Goal: Transaction & Acquisition: Purchase product/service

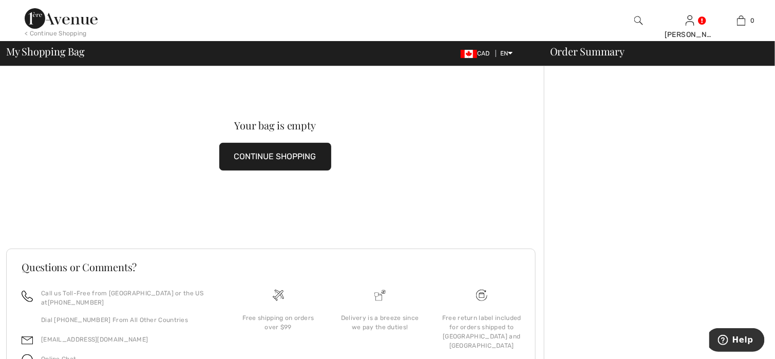
click at [238, 160] on button "CONTINUE SHOPPING" at bounding box center [275, 157] width 112 height 28
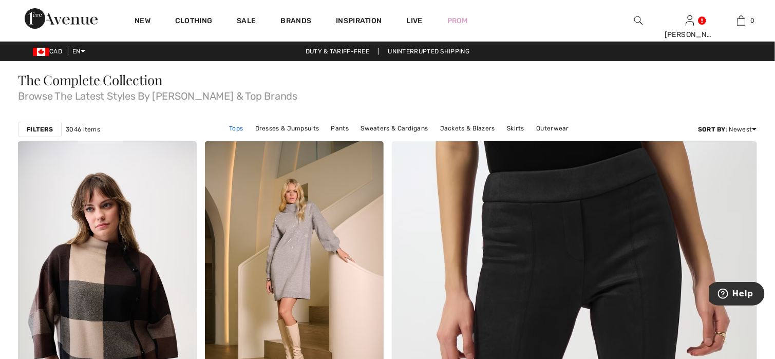
click at [233, 127] on link "Tops" at bounding box center [236, 128] width 24 height 13
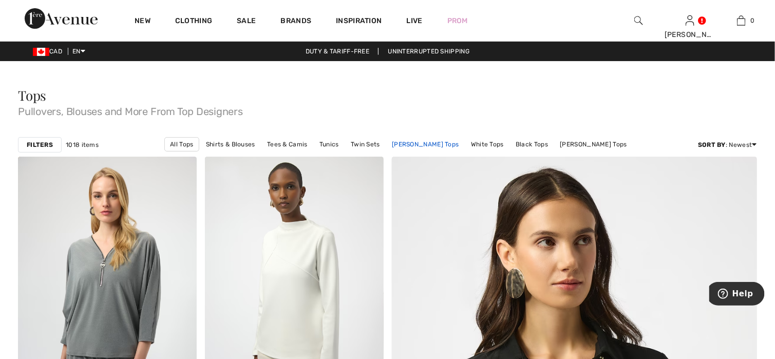
click at [440, 141] on link "[PERSON_NAME] Tops" at bounding box center [425, 144] width 77 height 13
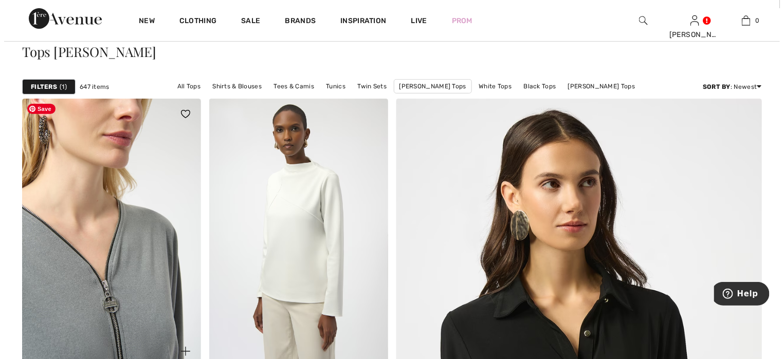
scroll to position [51, 0]
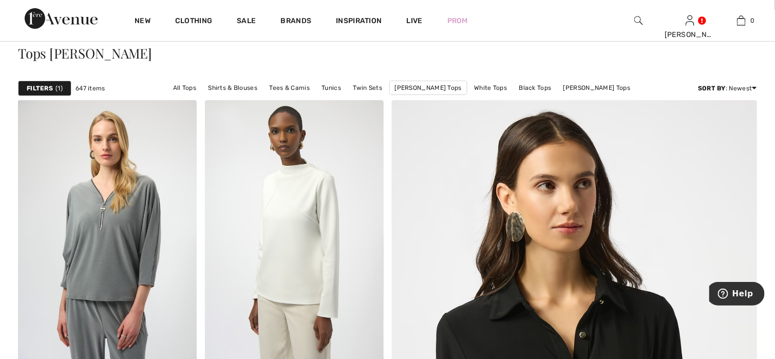
click at [48, 85] on strong "Filters" at bounding box center [40, 88] width 26 height 9
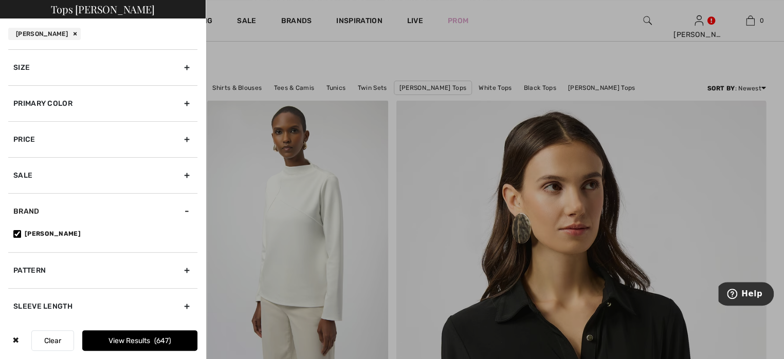
click at [41, 101] on div "Primary Color" at bounding box center [102, 103] width 189 height 36
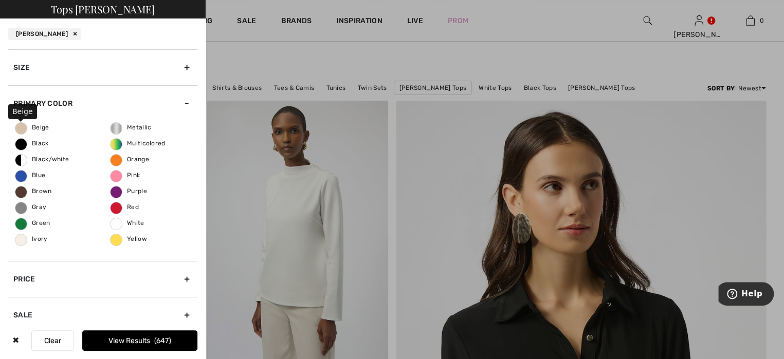
click at [24, 127] on span "Beige" at bounding box center [32, 127] width 34 height 7
click at [0, 0] on input "Beige" at bounding box center [0, 0] width 0 height 0
click at [26, 240] on span "Ivory" at bounding box center [31, 238] width 32 height 7
click at [0, 0] on input "Ivory" at bounding box center [0, 0] width 0 height 0
click at [105, 332] on button "View Results 175" at bounding box center [139, 340] width 115 height 21
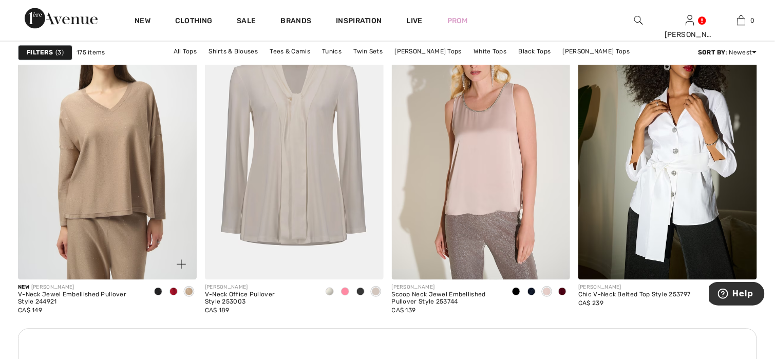
scroll to position [2158, 0]
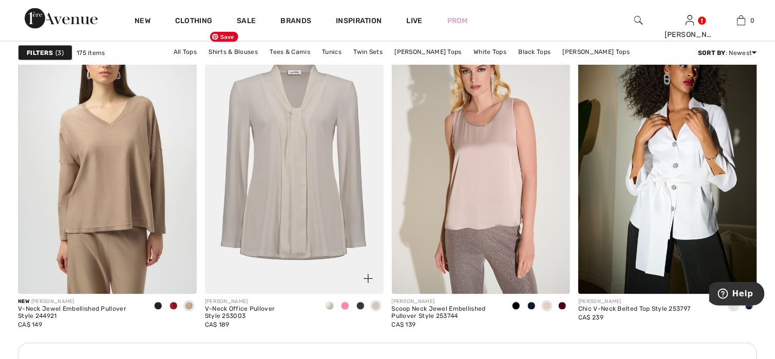
click at [314, 240] on img at bounding box center [294, 161] width 179 height 268
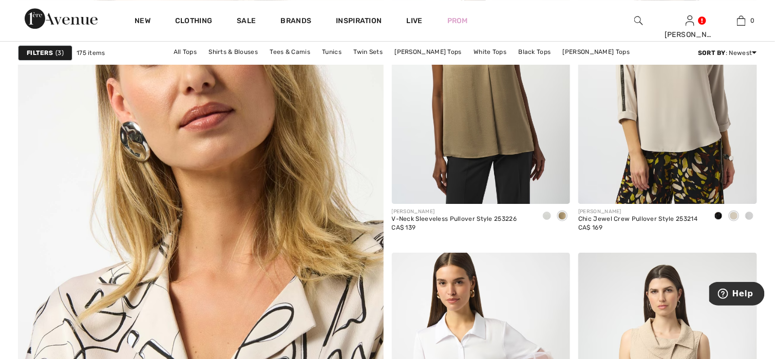
scroll to position [2672, 0]
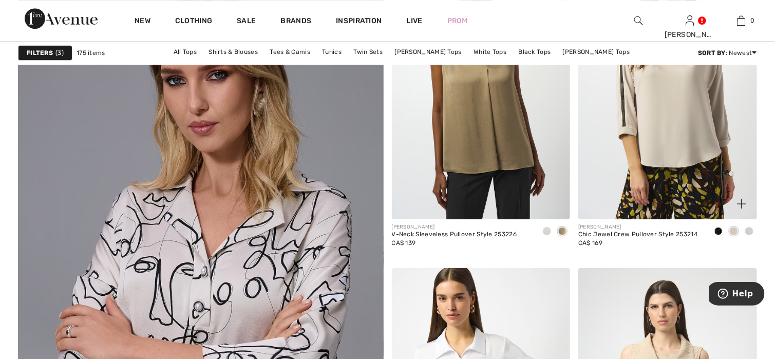
click at [735, 232] on span at bounding box center [734, 231] width 8 height 8
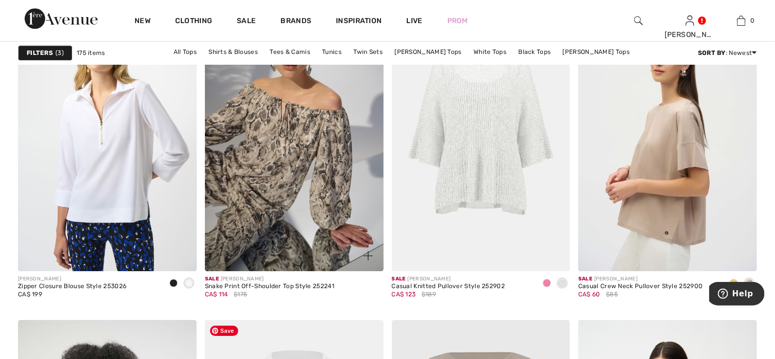
scroll to position [4007, 0]
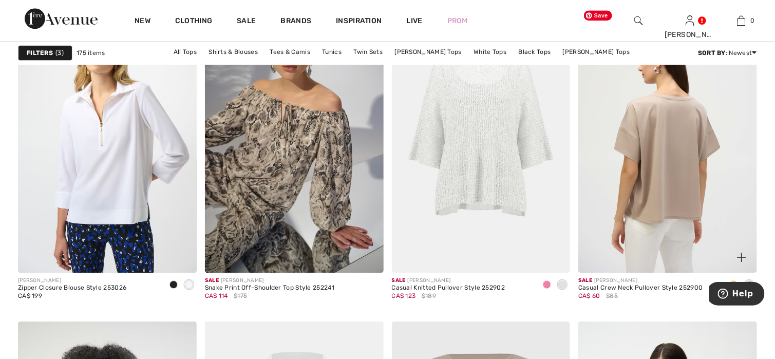
click at [690, 193] on img at bounding box center [668, 139] width 179 height 268
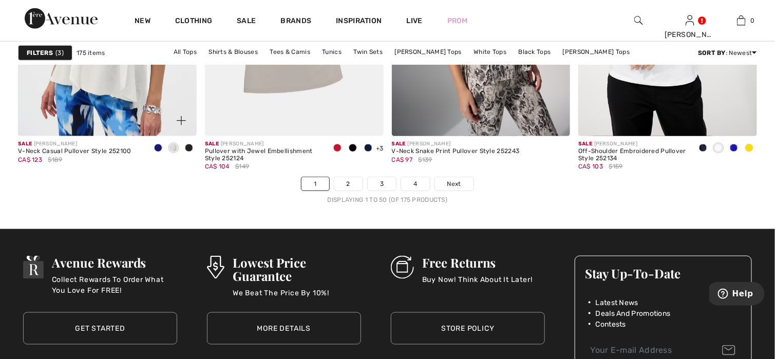
scroll to position [4778, 0]
click at [352, 184] on link "2" at bounding box center [348, 183] width 28 height 13
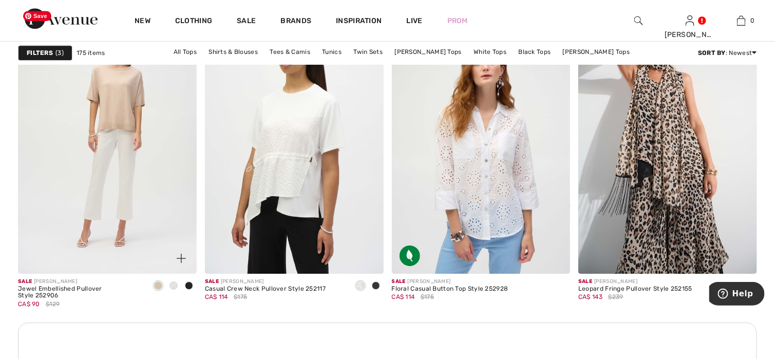
scroll to position [1079, 0]
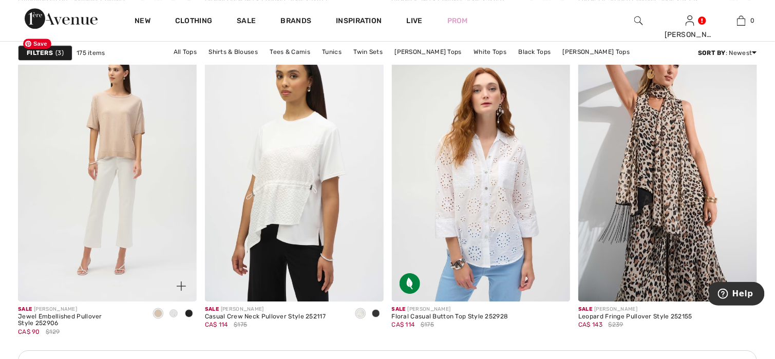
click at [130, 128] on img at bounding box center [107, 167] width 179 height 268
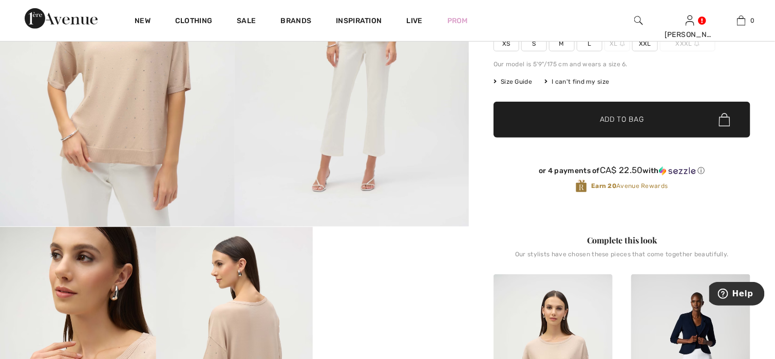
scroll to position [51, 0]
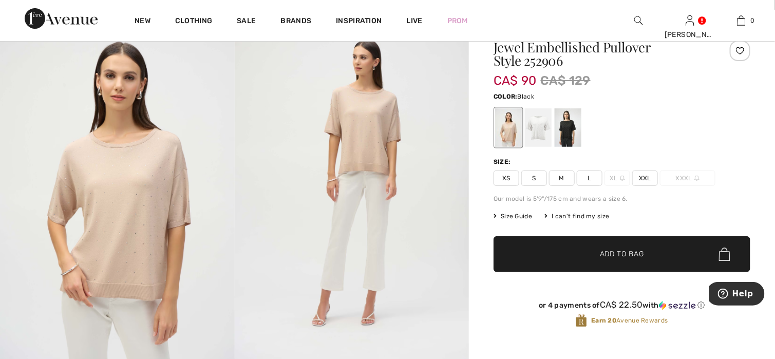
click at [567, 135] on div at bounding box center [568, 127] width 27 height 39
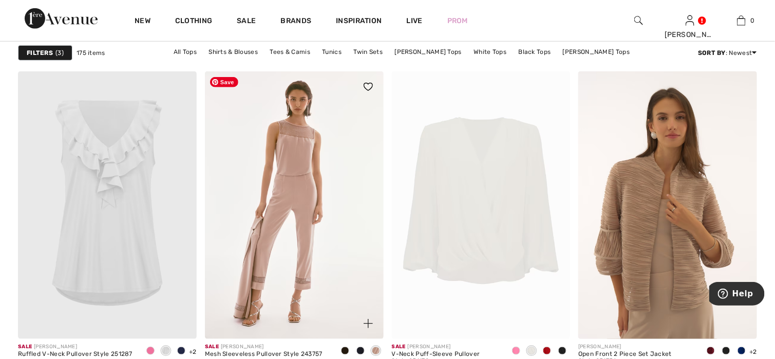
scroll to position [3288, 0]
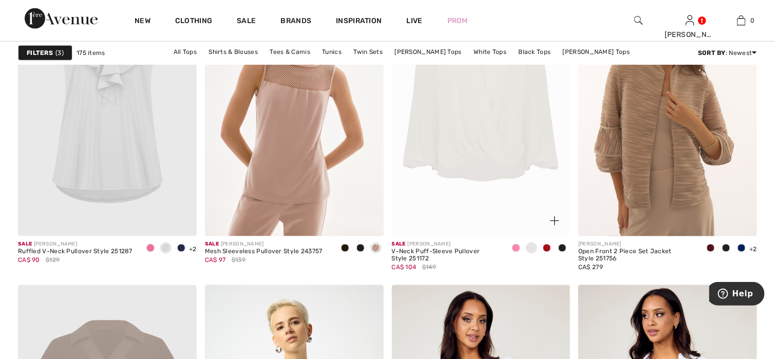
click at [486, 174] on img at bounding box center [481, 103] width 179 height 268
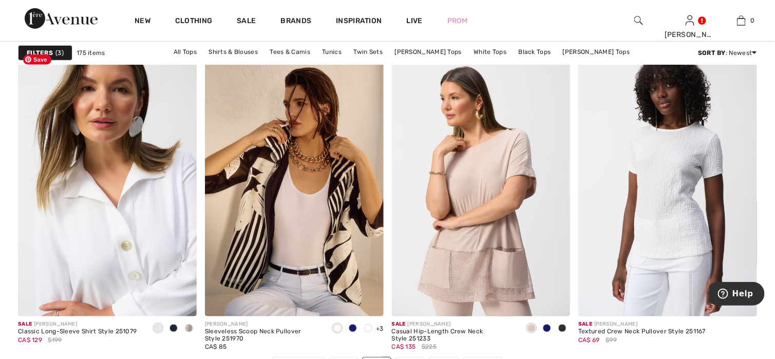
scroll to position [4624, 0]
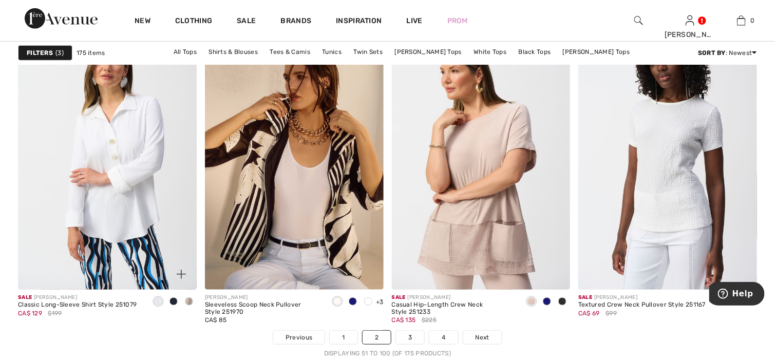
click at [189, 303] on span at bounding box center [189, 301] width 8 height 8
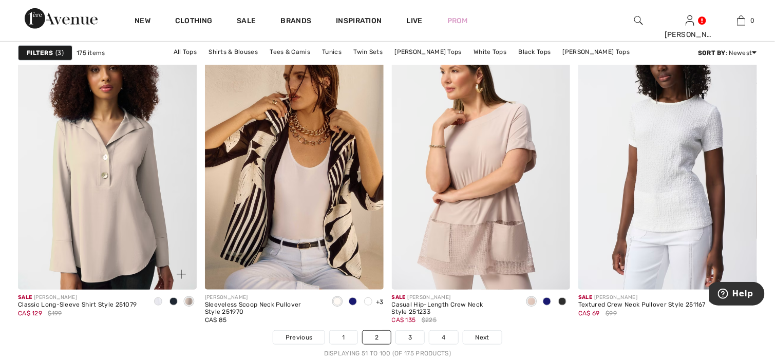
click at [173, 306] on span at bounding box center [174, 301] width 8 height 8
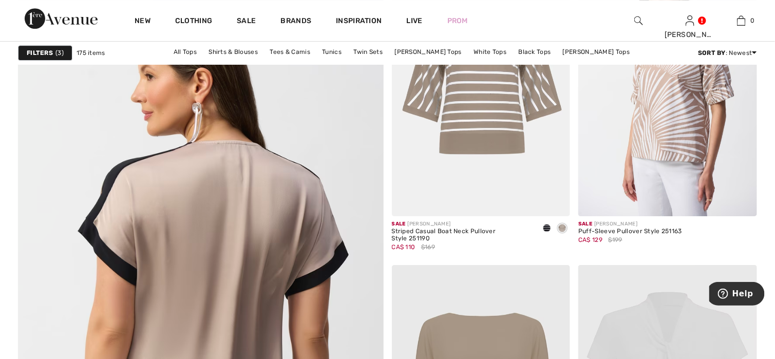
scroll to position [2672, 0]
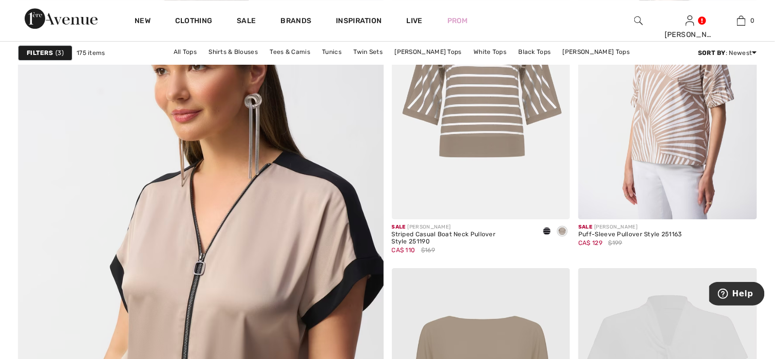
click at [38, 53] on strong "Filters" at bounding box center [40, 52] width 26 height 9
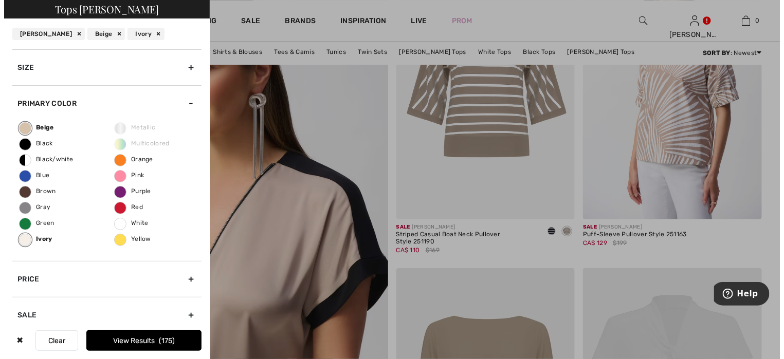
scroll to position [2693, 0]
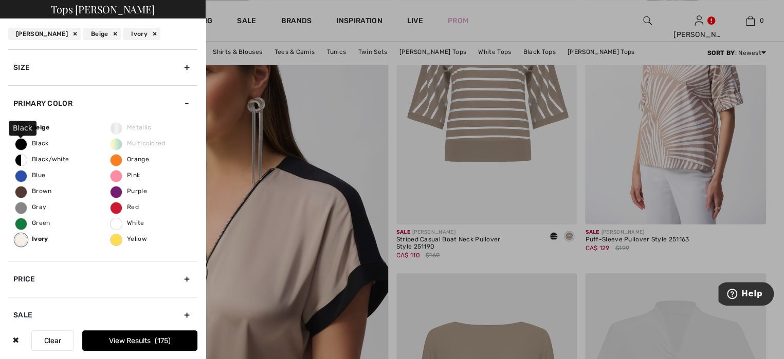
click at [22, 145] on span "Black" at bounding box center [31, 143] width 33 height 7
click at [0, 0] on input "Black" at bounding box center [0, 0] width 0 height 0
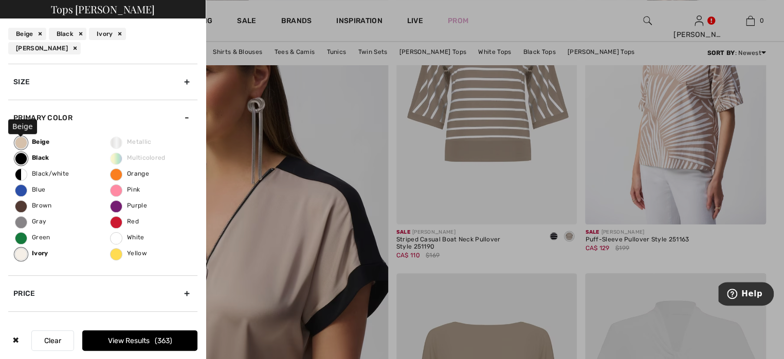
click at [25, 143] on label "Beige" at bounding box center [21, 143] width 12 height 12
click at [0, 0] on input "Beige" at bounding box center [0, 0] width 0 height 0
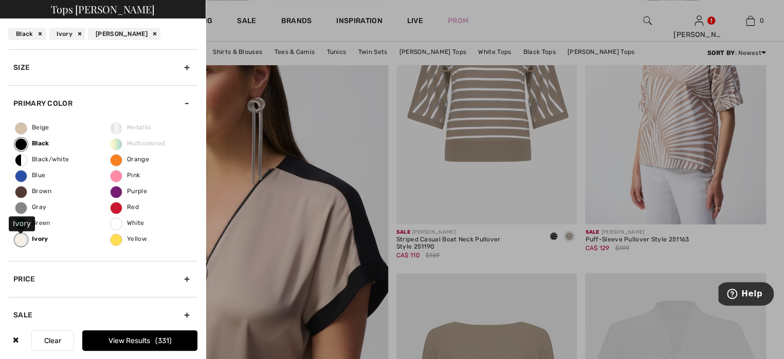
click at [23, 243] on label "Ivory" at bounding box center [21, 240] width 12 height 12
click at [0, 0] on input "Ivory" at bounding box center [0, 0] width 0 height 0
click at [148, 345] on button "View Results 275" at bounding box center [139, 340] width 115 height 21
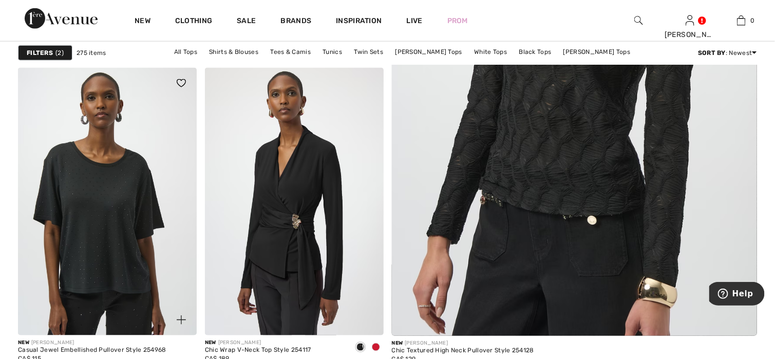
scroll to position [462, 0]
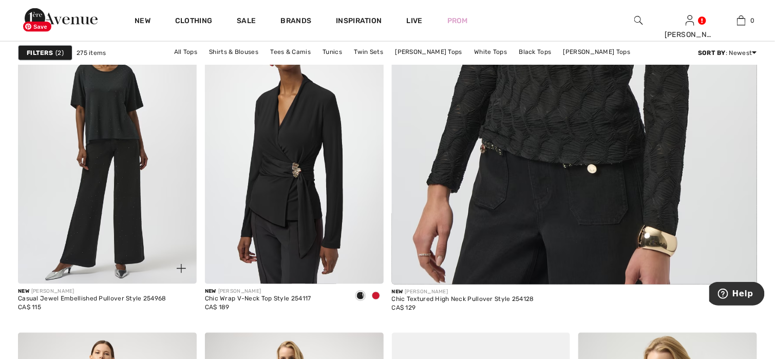
click at [106, 130] on img at bounding box center [107, 150] width 179 height 268
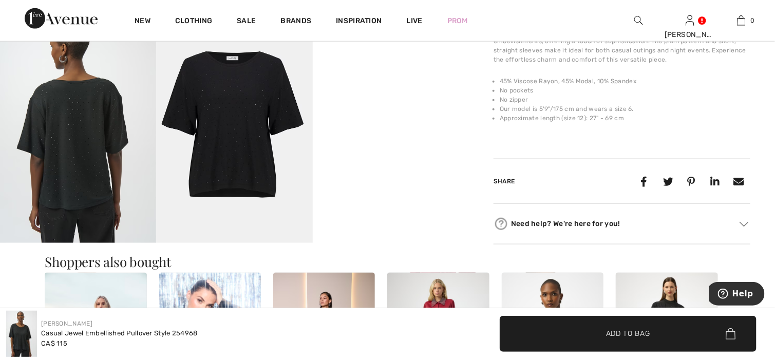
scroll to position [462, 0]
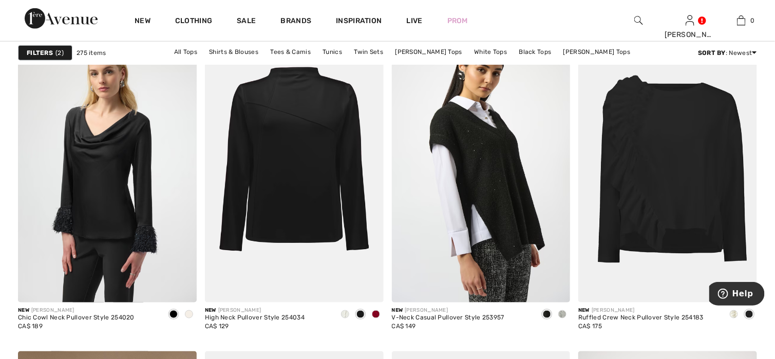
scroll to position [1850, 0]
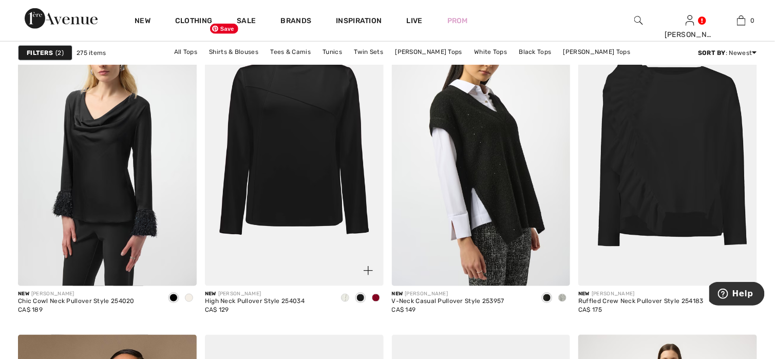
click at [262, 171] on img at bounding box center [294, 152] width 179 height 268
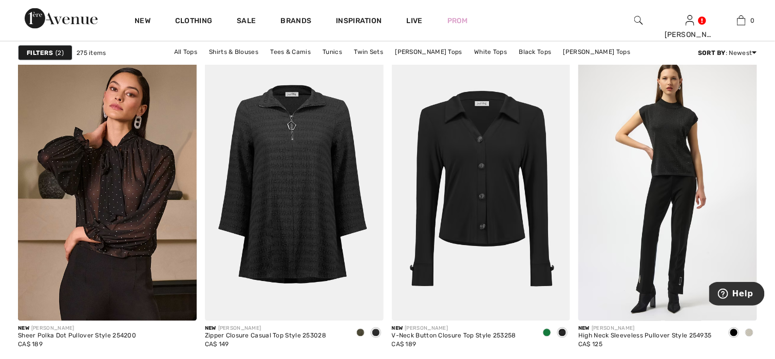
scroll to position [2209, 0]
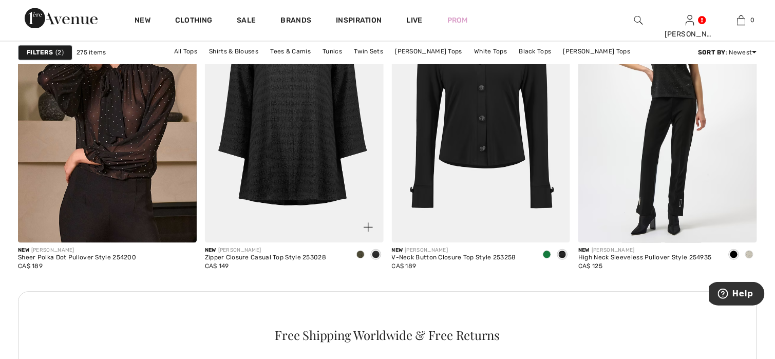
click at [292, 179] on img at bounding box center [294, 109] width 179 height 268
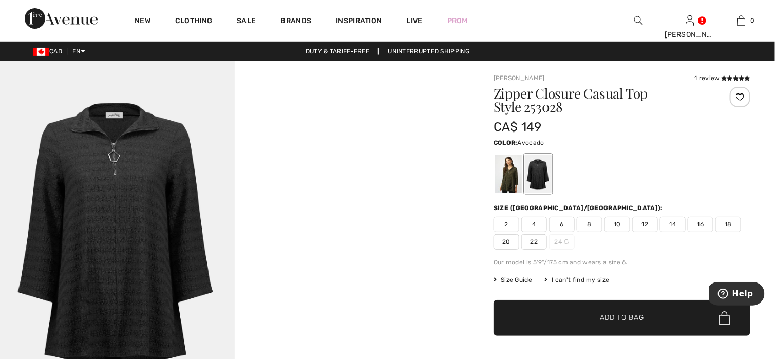
click at [514, 184] on div at bounding box center [508, 174] width 27 height 39
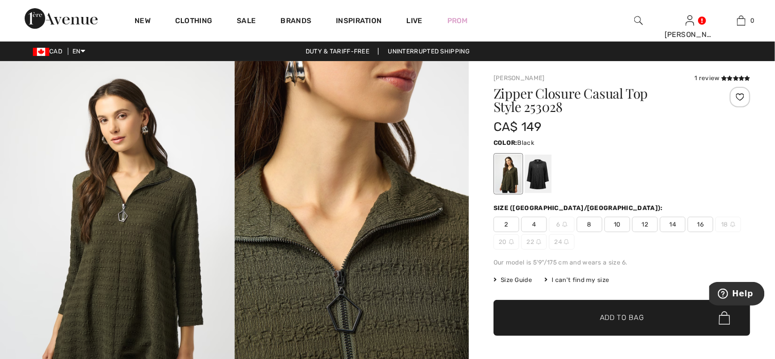
click at [539, 170] on div at bounding box center [538, 174] width 27 height 39
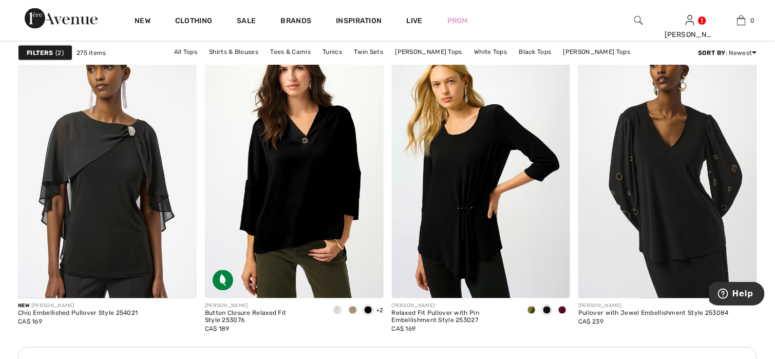
scroll to position [3545, 0]
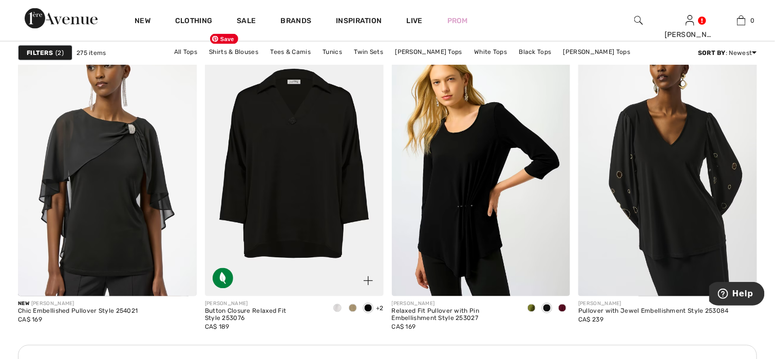
click at [294, 234] on img at bounding box center [294, 162] width 179 height 268
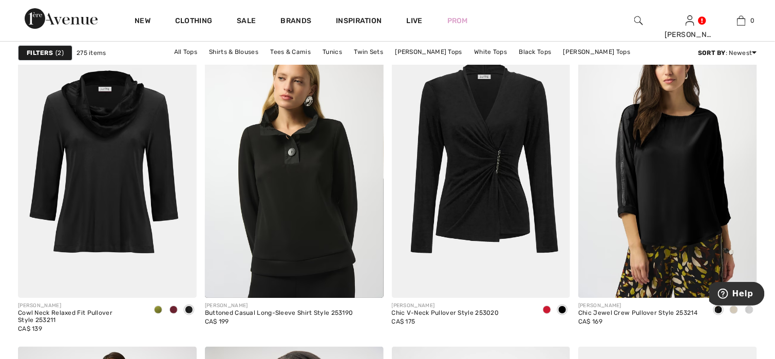
scroll to position [4316, 0]
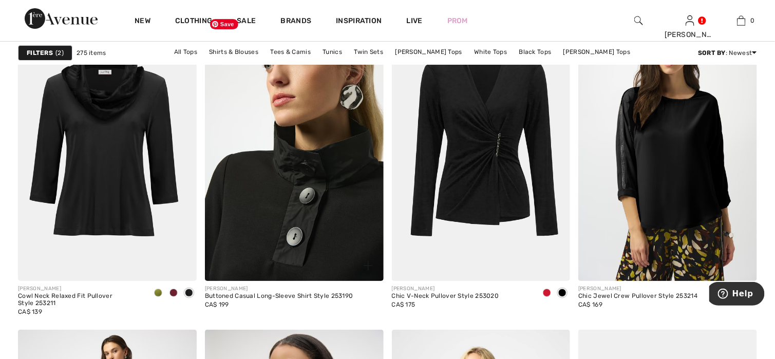
click at [250, 232] on img at bounding box center [294, 147] width 179 height 268
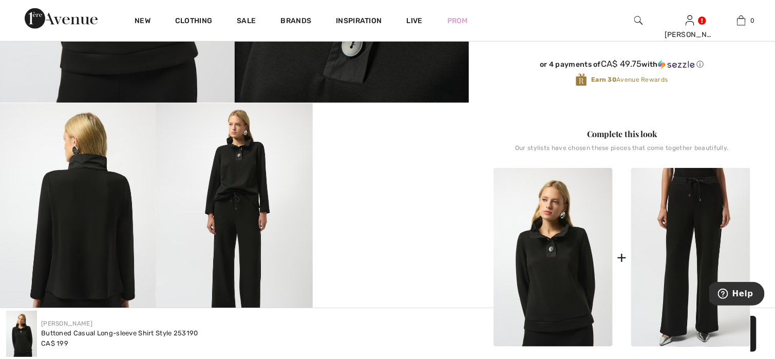
scroll to position [308, 0]
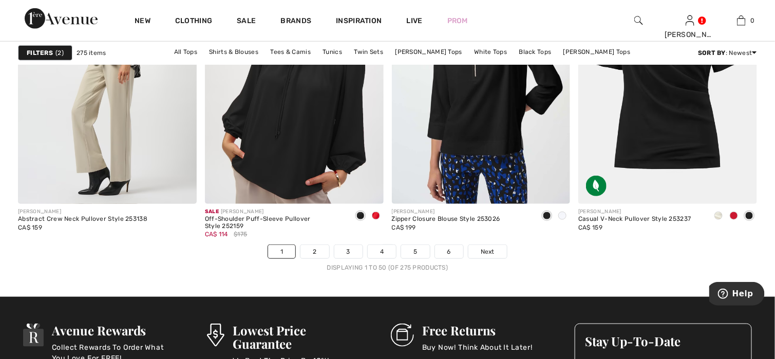
scroll to position [4727, 0]
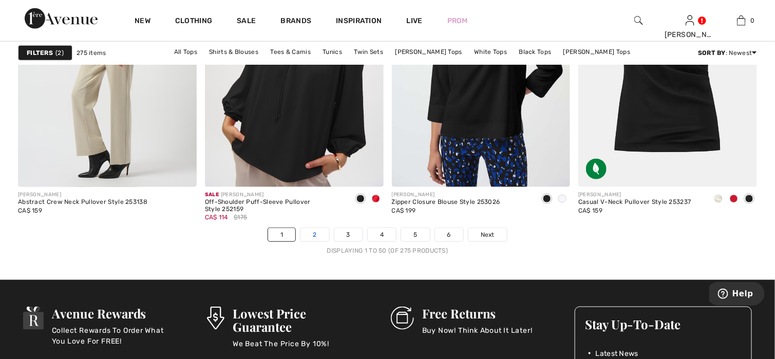
click at [308, 229] on link "2" at bounding box center [315, 234] width 28 height 13
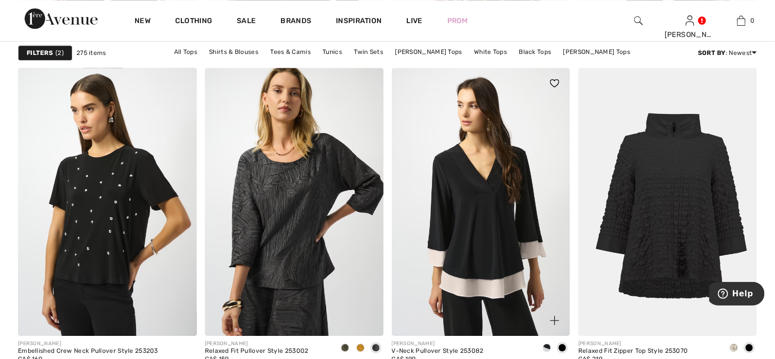
scroll to position [1028, 0]
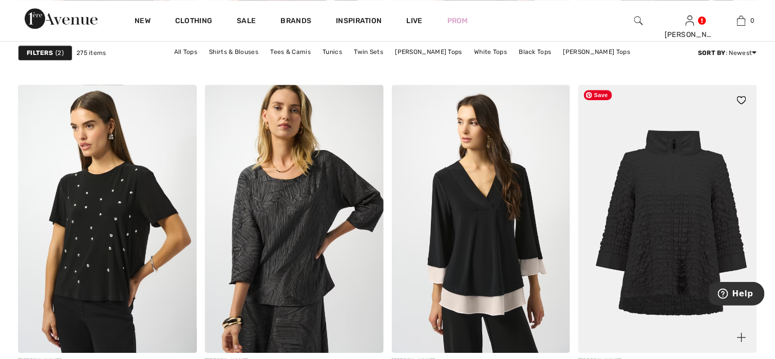
click at [697, 239] on img at bounding box center [668, 219] width 179 height 268
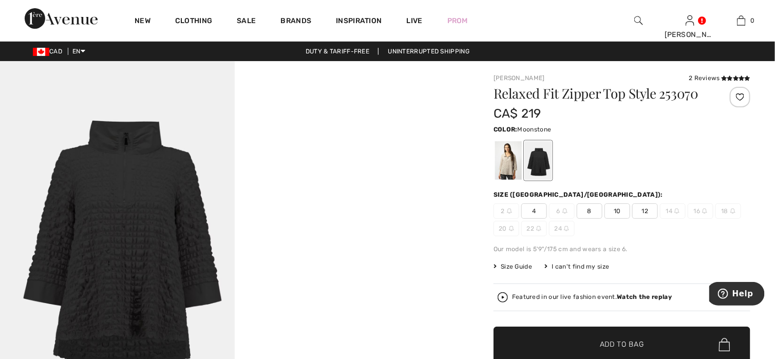
click at [506, 165] on div at bounding box center [508, 160] width 27 height 39
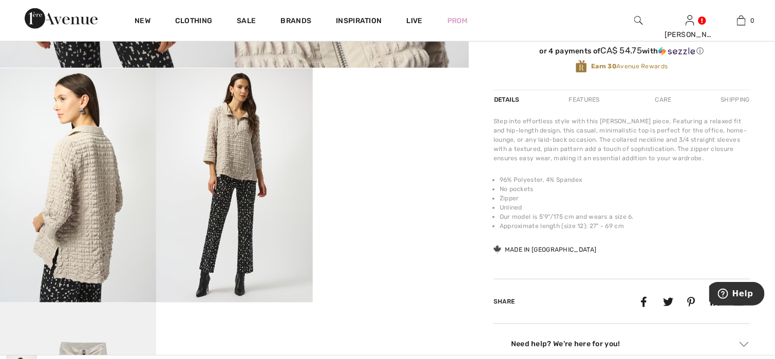
scroll to position [360, 0]
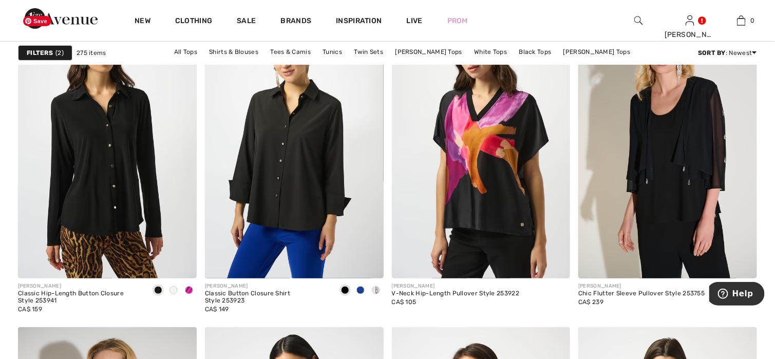
scroll to position [1541, 0]
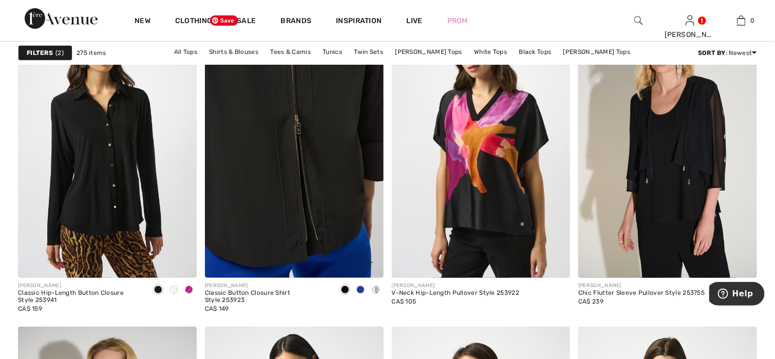
click at [304, 220] on img at bounding box center [294, 144] width 179 height 268
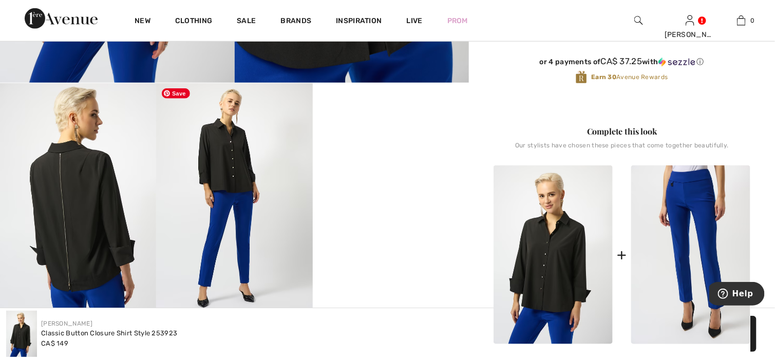
scroll to position [308, 0]
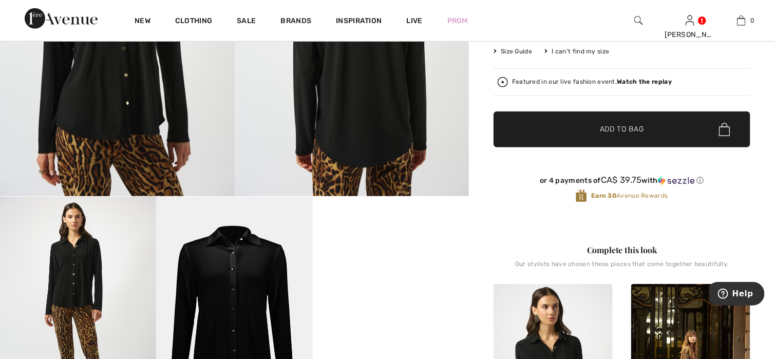
scroll to position [199, 0]
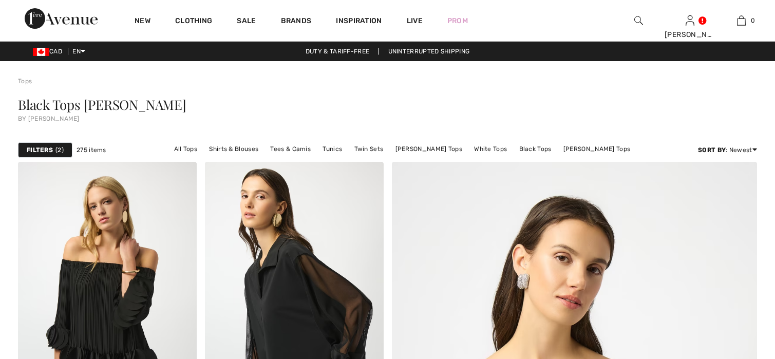
scroll to position [1541, 0]
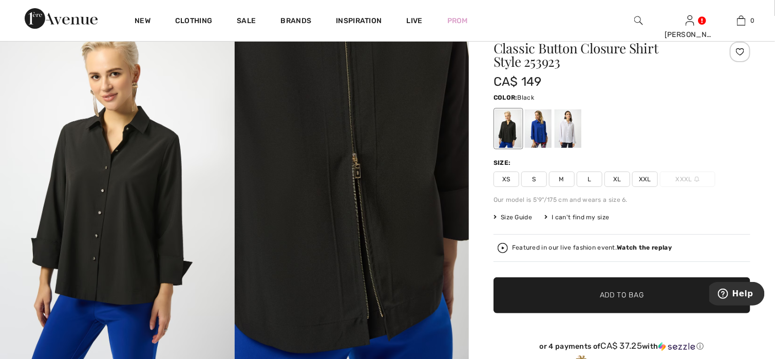
scroll to position [103, 0]
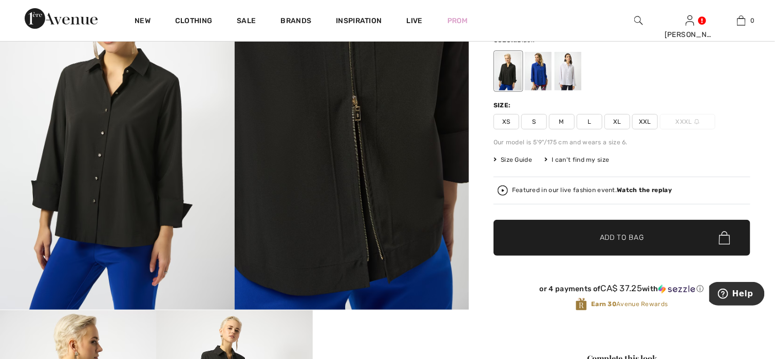
click at [619, 118] on span "XL" at bounding box center [618, 121] width 26 height 15
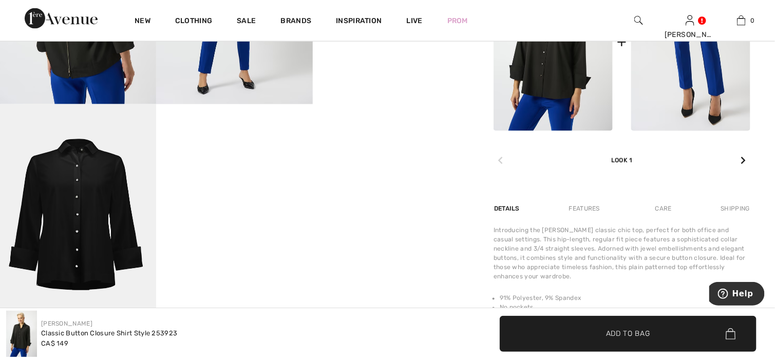
scroll to position [565, 0]
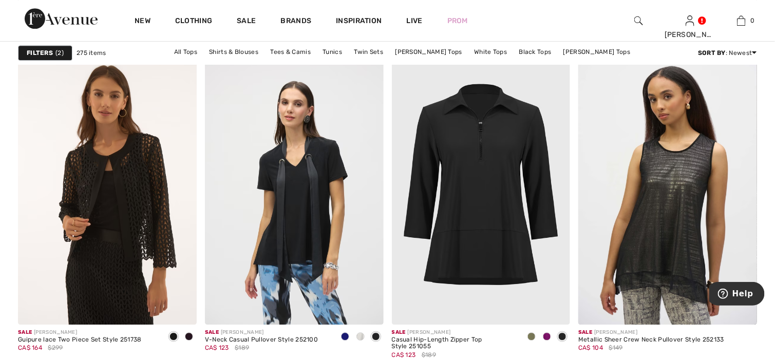
scroll to position [4007, 0]
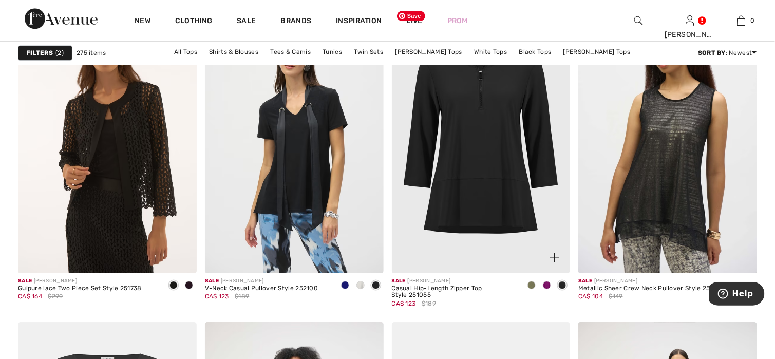
click at [495, 136] on img at bounding box center [481, 139] width 179 height 268
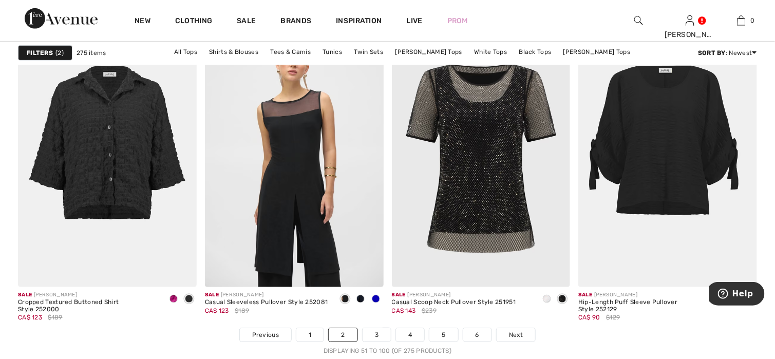
scroll to position [4726, 0]
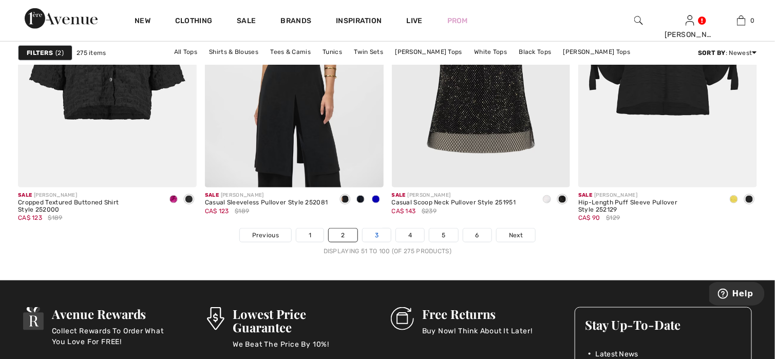
click at [381, 234] on link "3" at bounding box center [377, 235] width 28 height 13
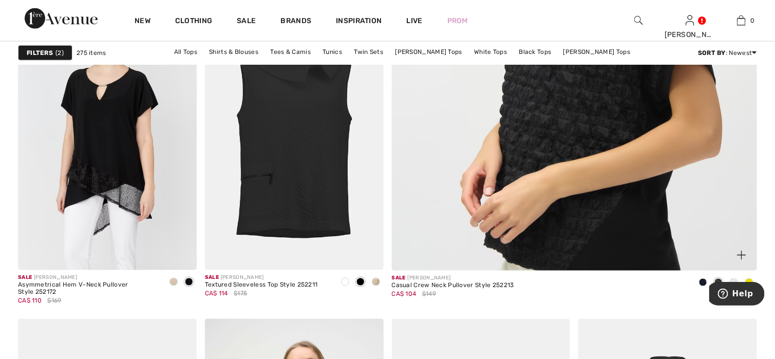
scroll to position [462, 0]
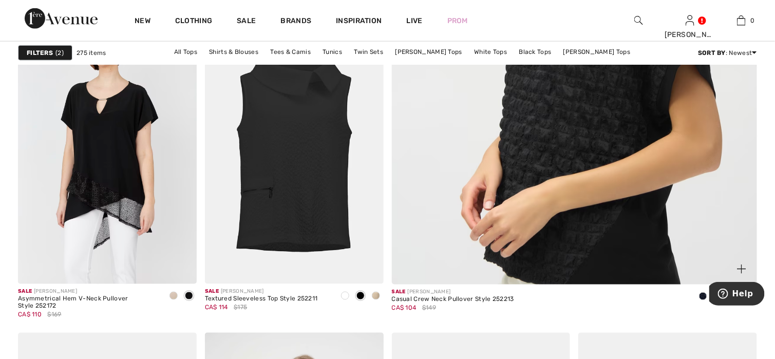
click at [573, 232] on img at bounding box center [574, 28] width 439 height 658
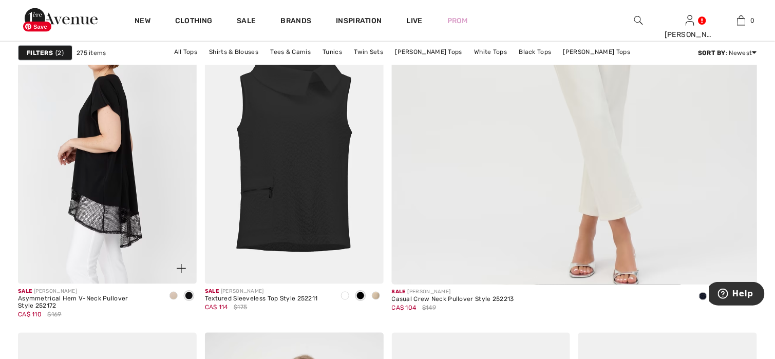
scroll to position [462, 0]
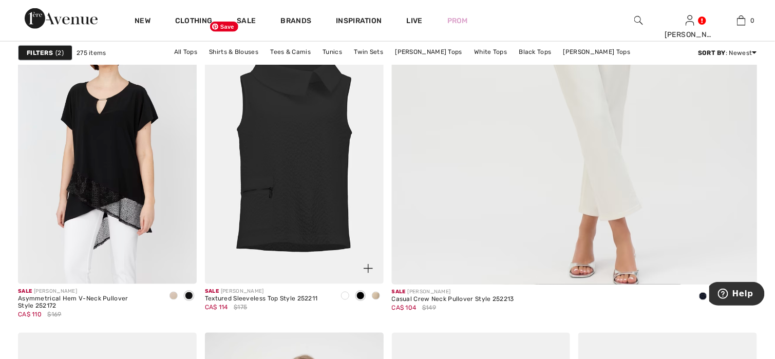
click at [286, 224] on img at bounding box center [294, 150] width 179 height 268
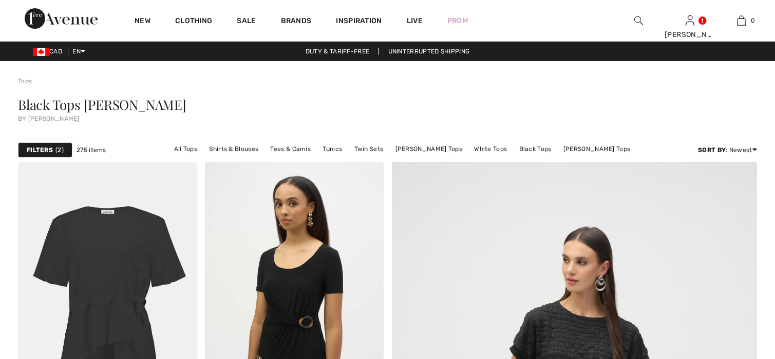
checkbox input "true"
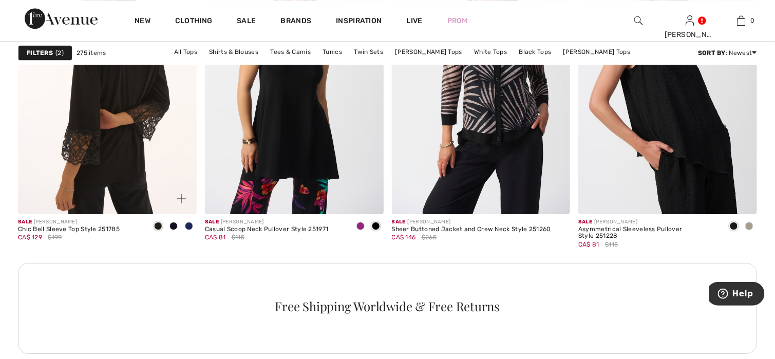
scroll to position [1182, 0]
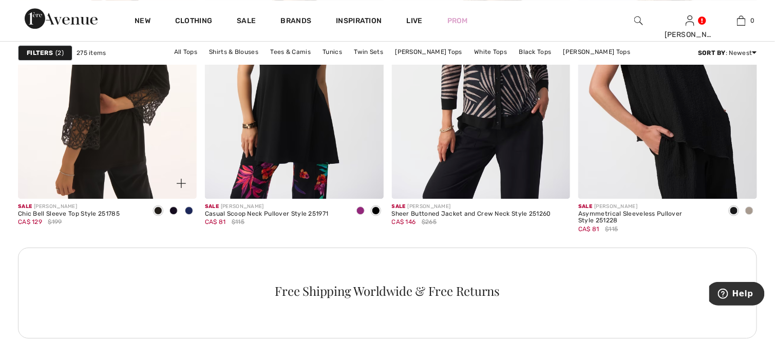
click at [126, 86] on img at bounding box center [107, 65] width 179 height 268
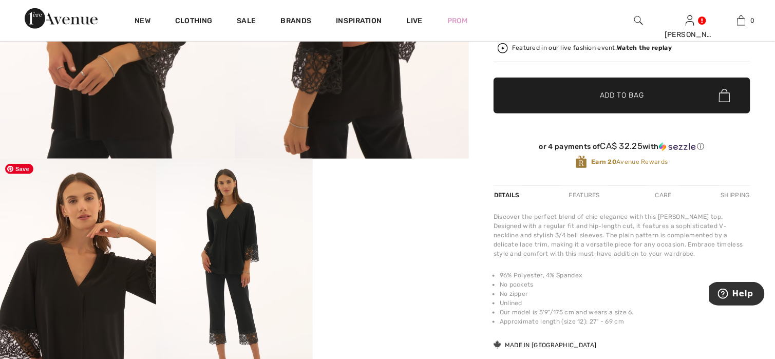
scroll to position [257, 0]
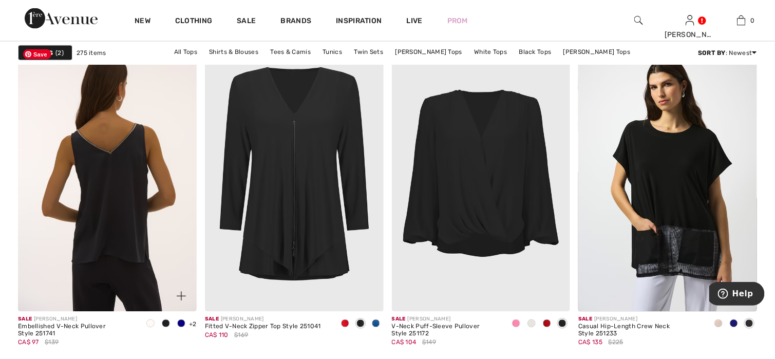
scroll to position [2158, 0]
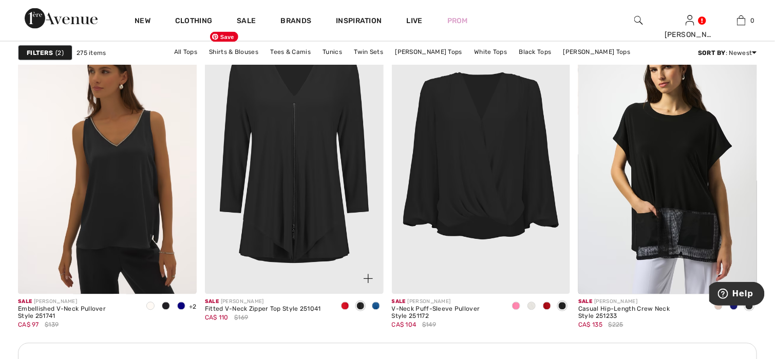
click at [274, 244] on img at bounding box center [294, 161] width 179 height 268
click at [504, 190] on img at bounding box center [481, 161] width 179 height 268
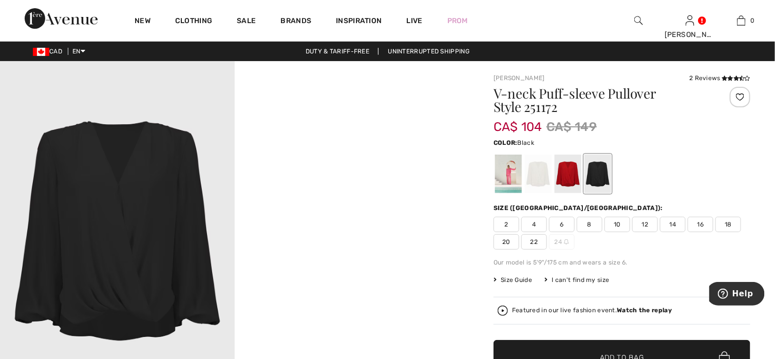
click at [512, 169] on div at bounding box center [508, 174] width 27 height 39
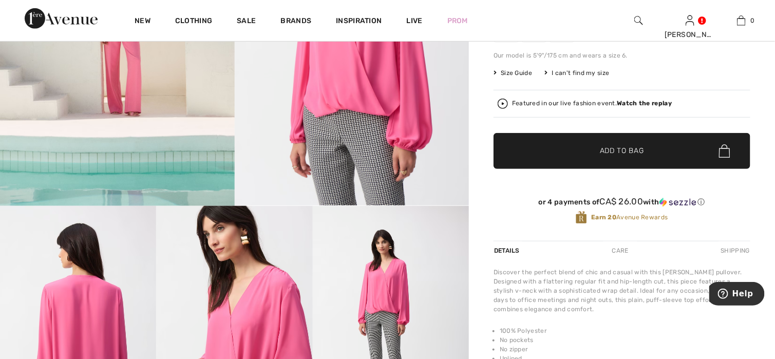
scroll to position [206, 0]
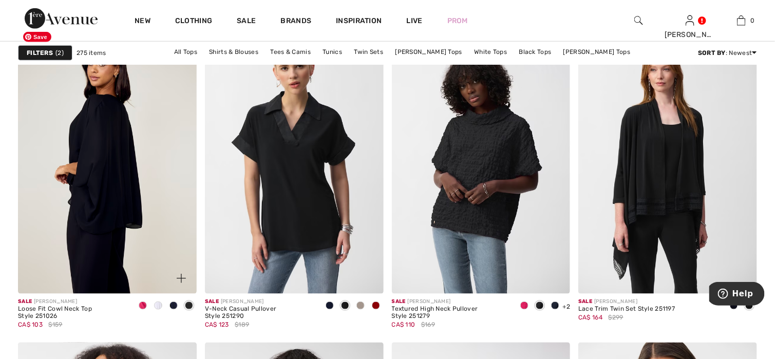
scroll to position [3237, 0]
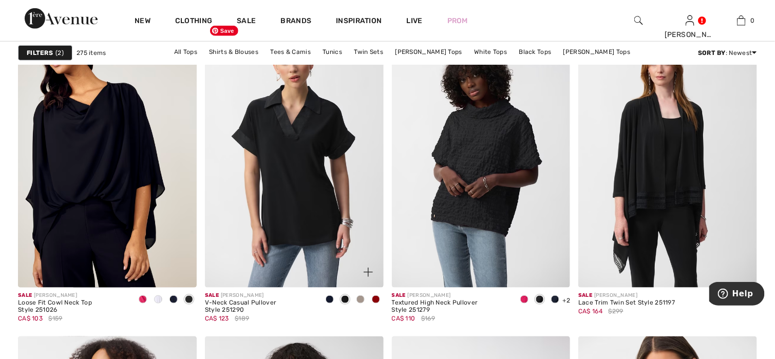
click at [292, 228] on img at bounding box center [294, 154] width 179 height 268
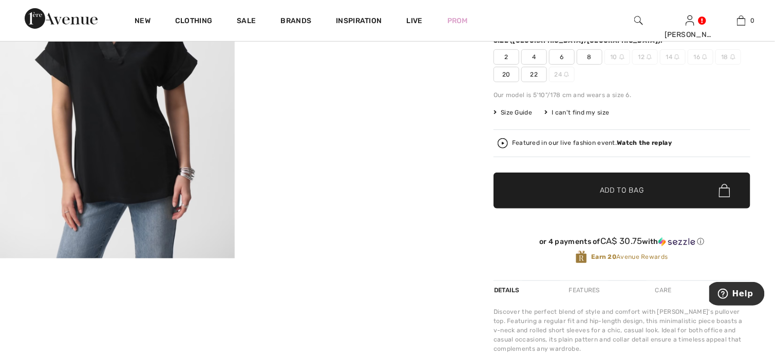
scroll to position [51, 0]
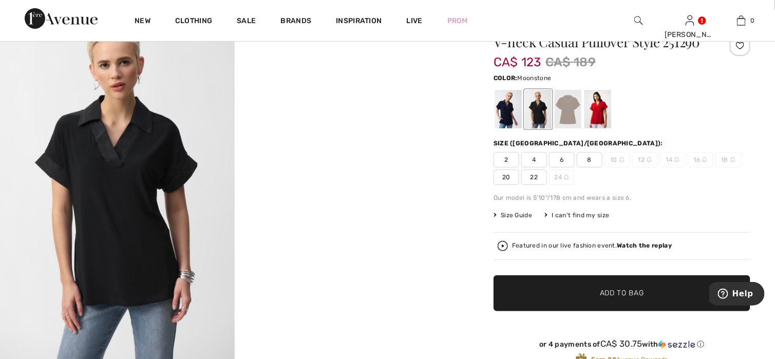
click at [572, 119] on div at bounding box center [568, 109] width 27 height 39
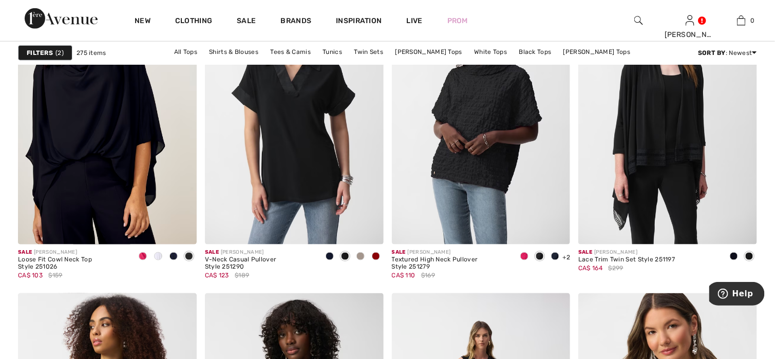
scroll to position [3340, 0]
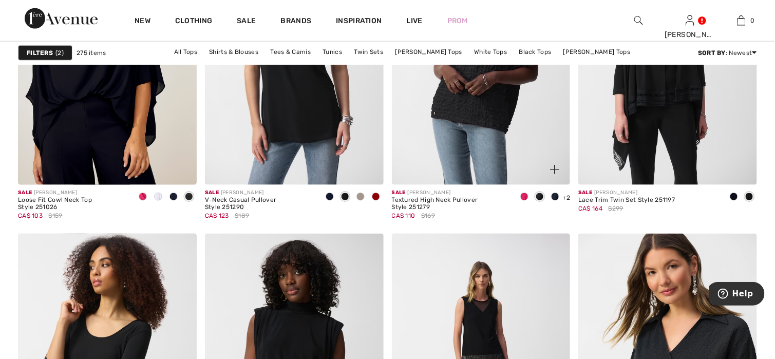
click at [469, 103] on img at bounding box center [481, 51] width 179 height 268
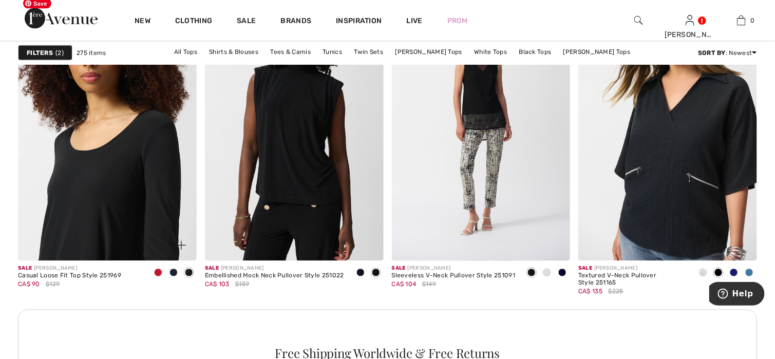
scroll to position [3596, 0]
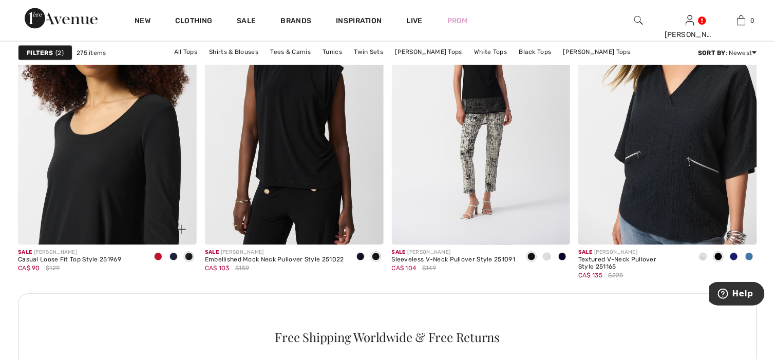
click at [79, 237] on img at bounding box center [107, 111] width 179 height 268
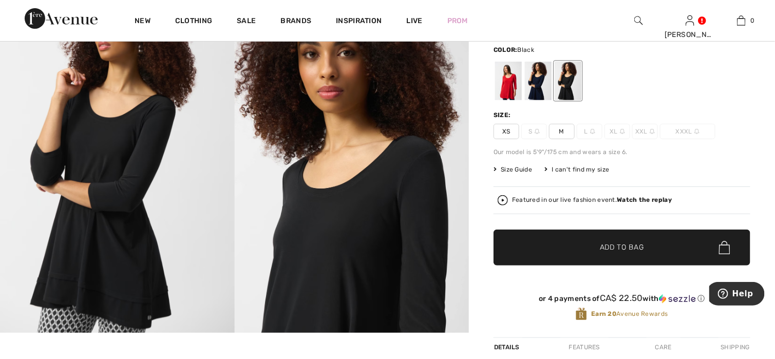
scroll to position [103, 0]
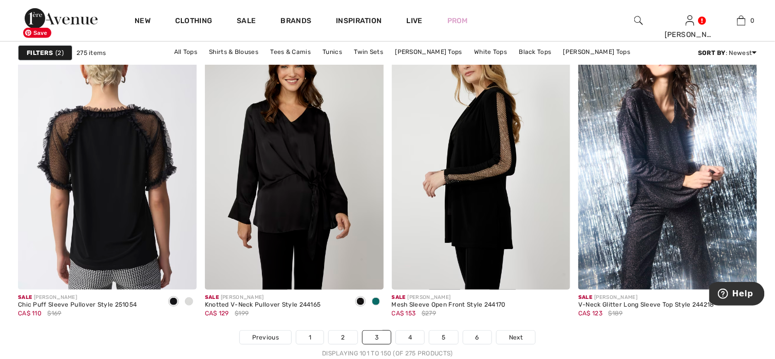
scroll to position [4675, 0]
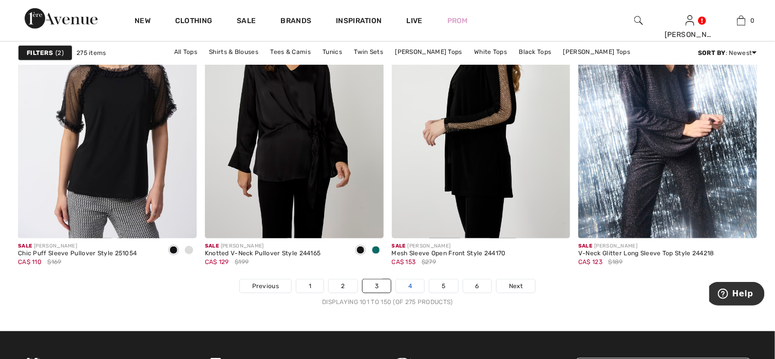
click at [411, 290] on link "4" at bounding box center [410, 285] width 28 height 13
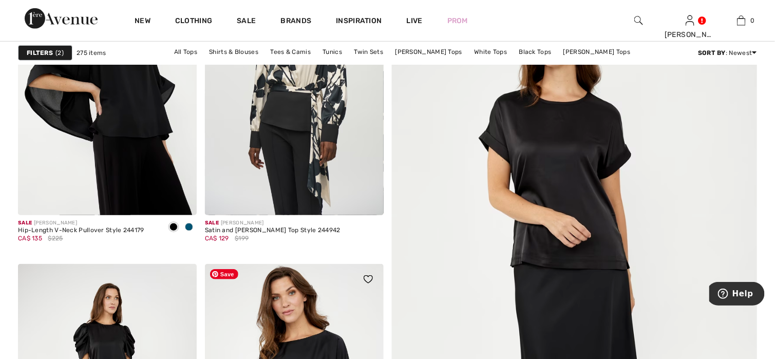
scroll to position [206, 0]
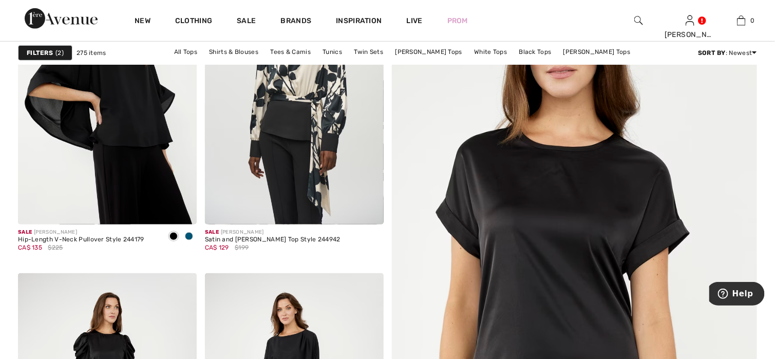
click at [521, 240] on img at bounding box center [574, 285] width 439 height 658
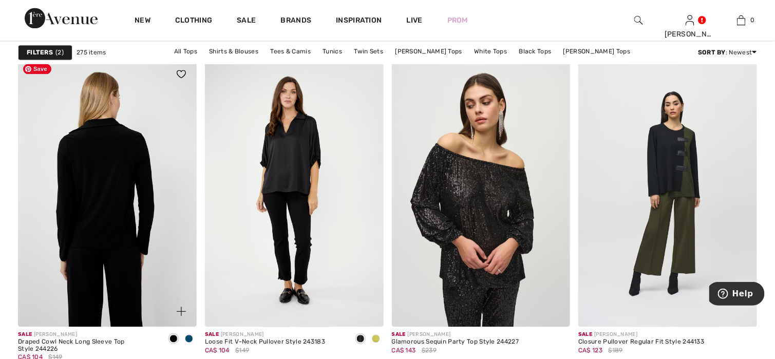
scroll to position [668, 0]
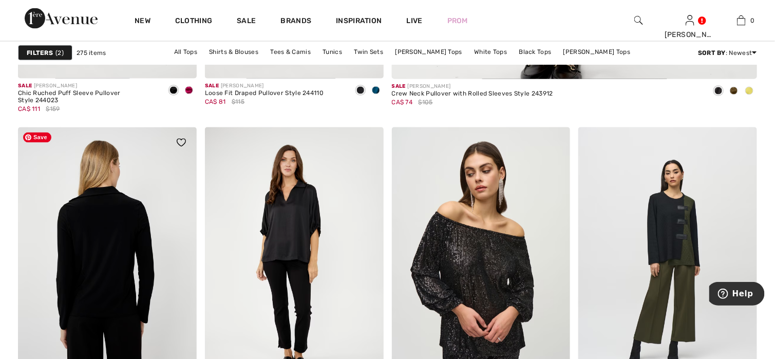
click at [123, 285] on img at bounding box center [107, 261] width 179 height 268
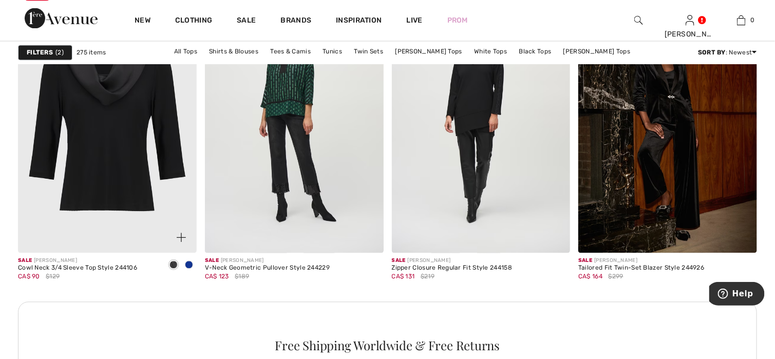
scroll to position [2209, 0]
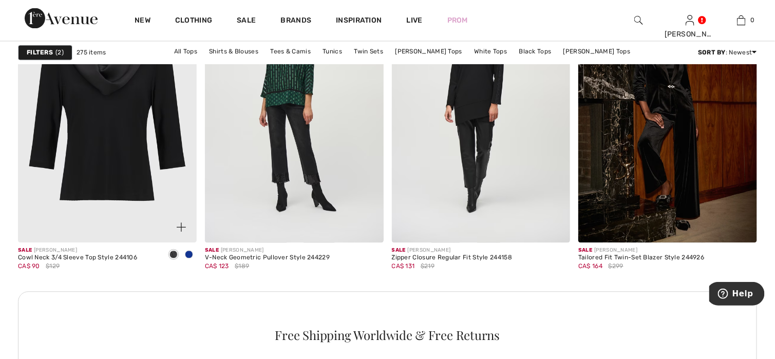
click at [102, 175] on img at bounding box center [107, 109] width 179 height 268
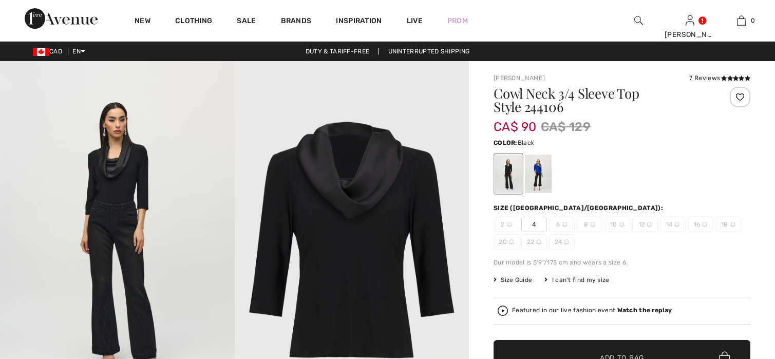
checkbox input "true"
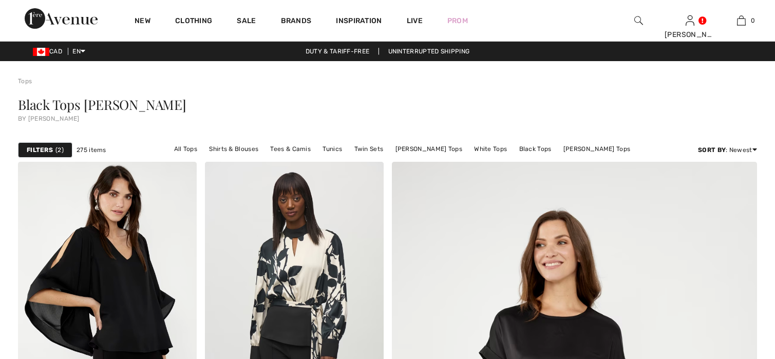
checkbox input "true"
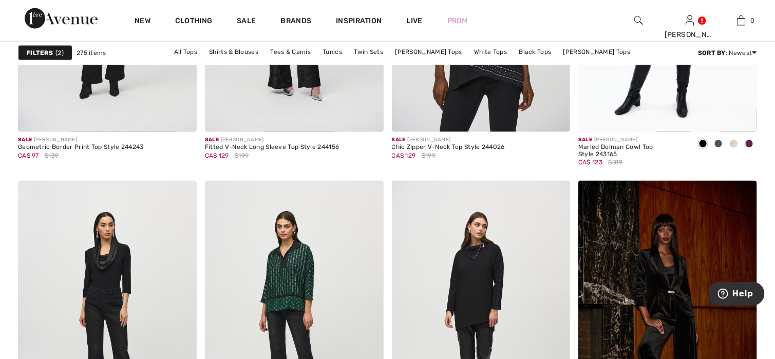
click at [59, 48] on span "2" at bounding box center [59, 52] width 8 height 9
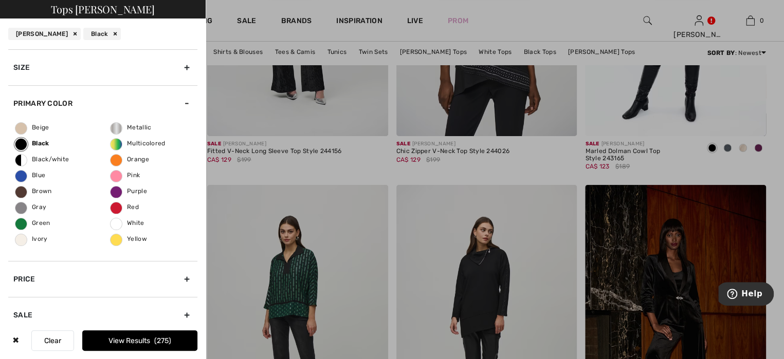
click at [181, 64] on div "Size" at bounding box center [102, 67] width 189 height 36
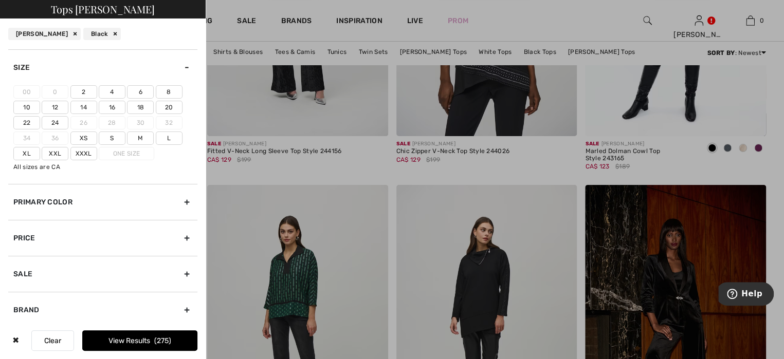
click at [143, 107] on label "18" at bounding box center [140, 107] width 27 height 13
click at [0, 0] on input"] "18" at bounding box center [0, 0] width 0 height 0
click at [183, 330] on button "View Results 82" at bounding box center [139, 340] width 115 height 21
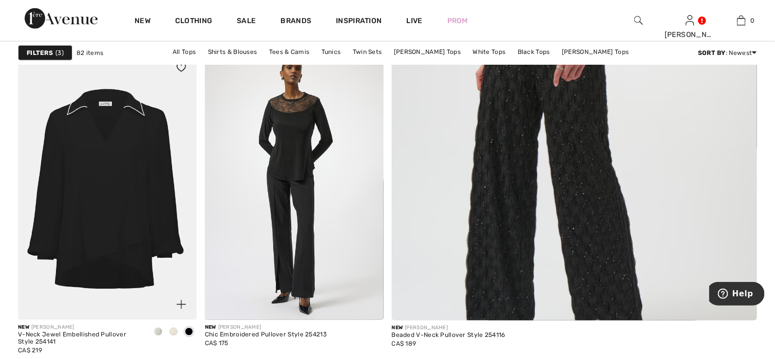
scroll to position [411, 0]
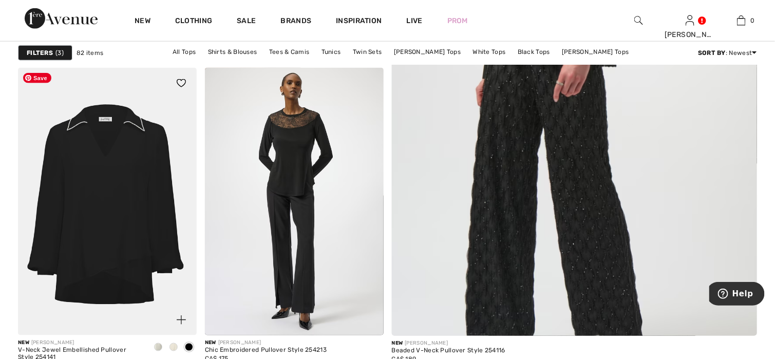
click at [110, 240] on img at bounding box center [107, 202] width 179 height 268
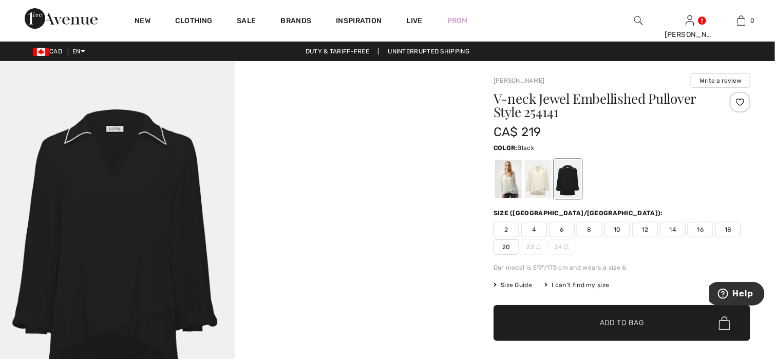
click at [573, 180] on div at bounding box center [568, 179] width 27 height 39
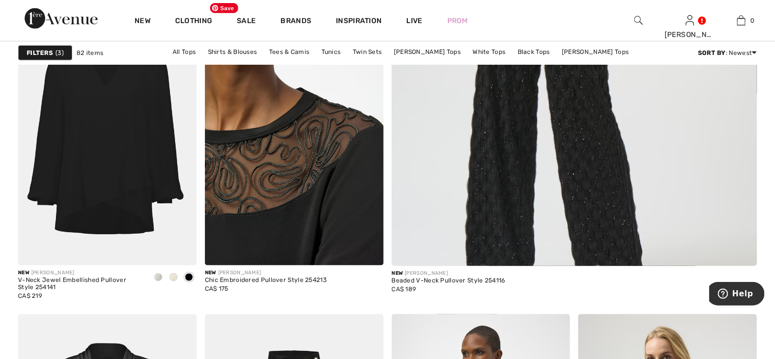
scroll to position [514, 0]
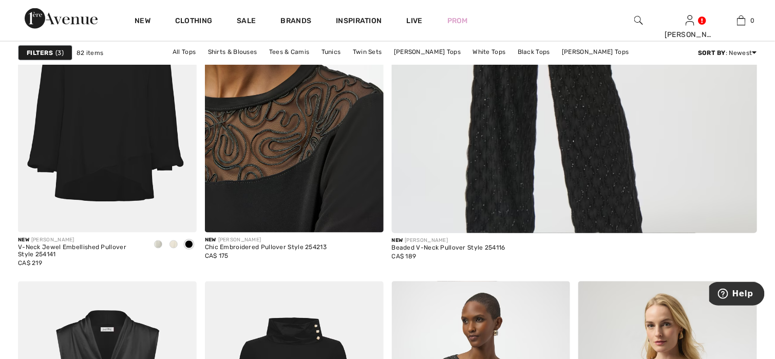
click at [274, 134] on img at bounding box center [294, 99] width 179 height 268
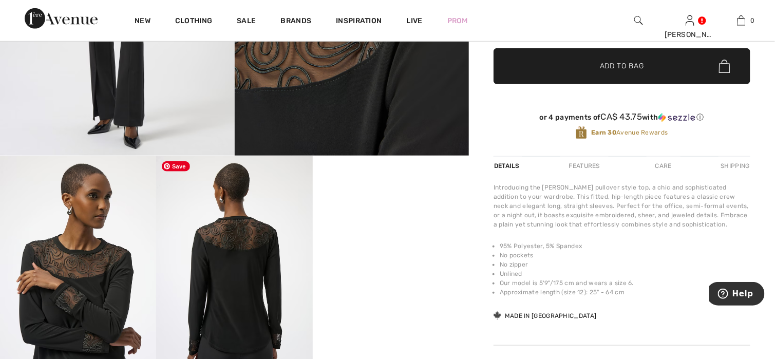
scroll to position [308, 0]
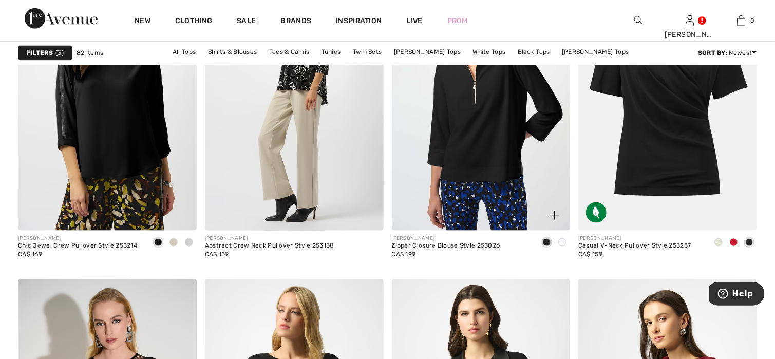
scroll to position [3340, 0]
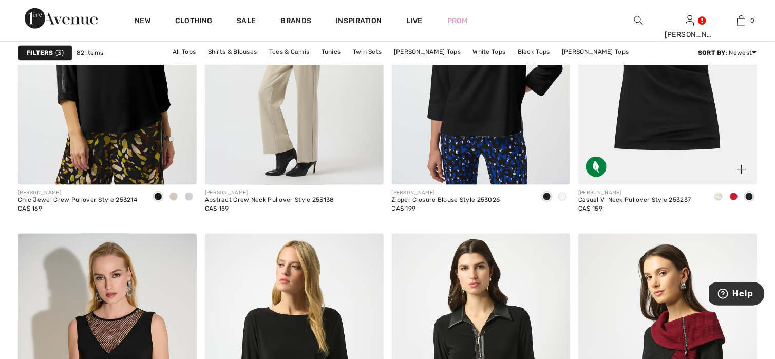
click at [697, 104] on img at bounding box center [668, 51] width 179 height 268
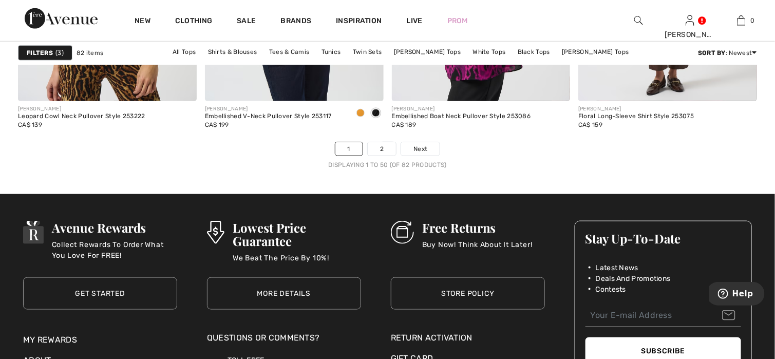
scroll to position [4830, 0]
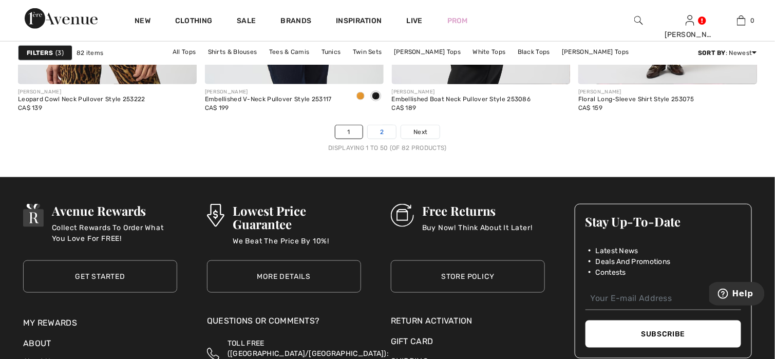
click at [379, 135] on link "2" at bounding box center [382, 131] width 28 height 13
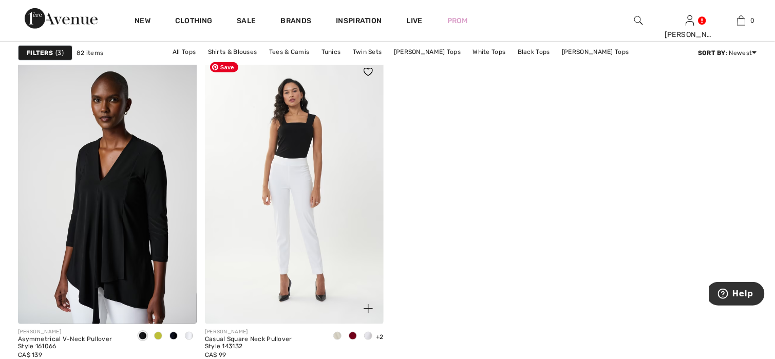
scroll to position [3185, 0]
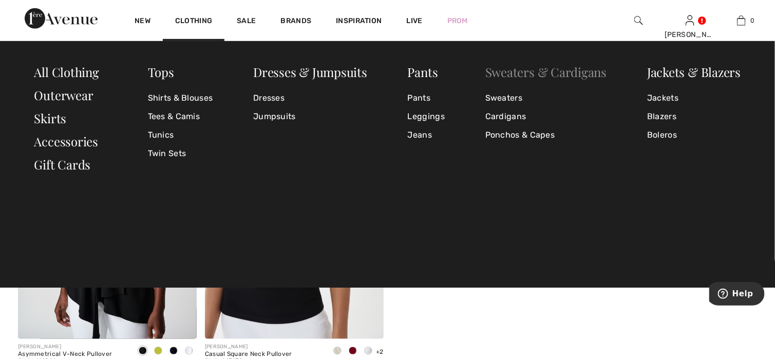
click at [497, 68] on link "Sweaters & Cardigans" at bounding box center [547, 72] width 122 height 16
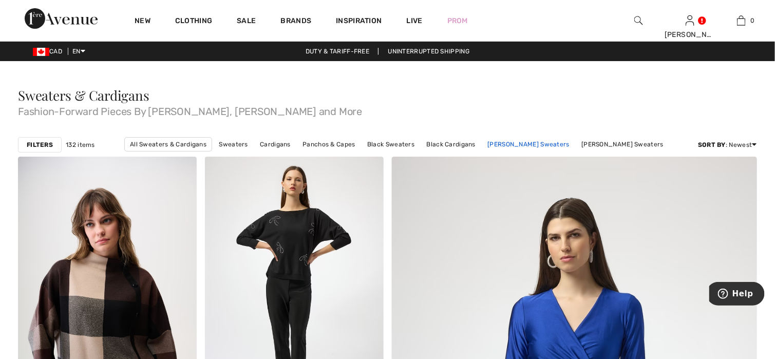
click at [486, 141] on link "[PERSON_NAME] Sweaters" at bounding box center [528, 144] width 92 height 13
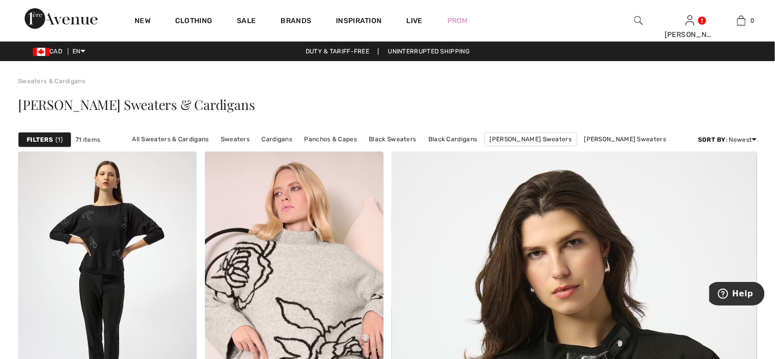
click at [36, 139] on strong "Filters" at bounding box center [40, 139] width 26 height 9
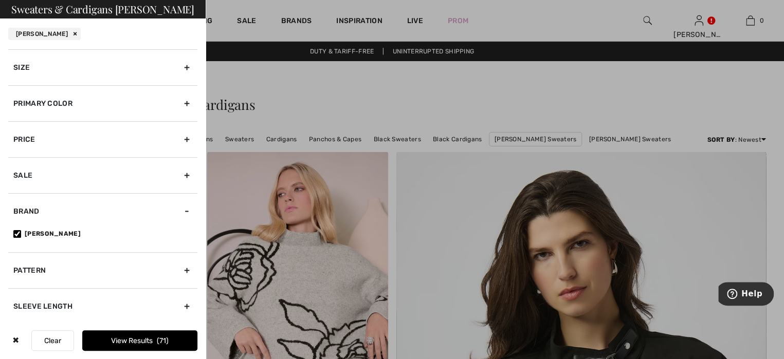
click at [41, 68] on div "Size" at bounding box center [102, 67] width 189 height 36
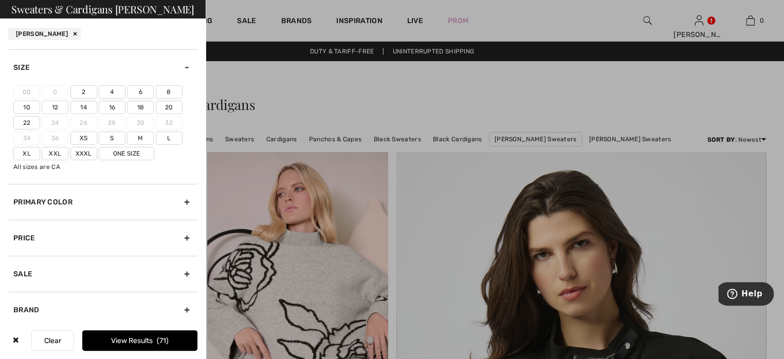
click at [138, 105] on label "18" at bounding box center [140, 107] width 27 height 13
click at [0, 0] on input"] "18" at bounding box center [0, 0] width 0 height 0
click at [29, 153] on label "Xl" at bounding box center [26, 153] width 27 height 13
click at [0, 0] on input"] "Xl" at bounding box center [0, 0] width 0 height 0
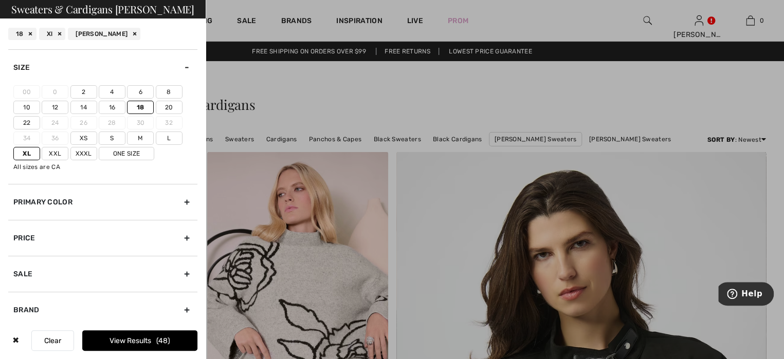
click at [152, 342] on button "View Results 48" at bounding box center [139, 340] width 115 height 21
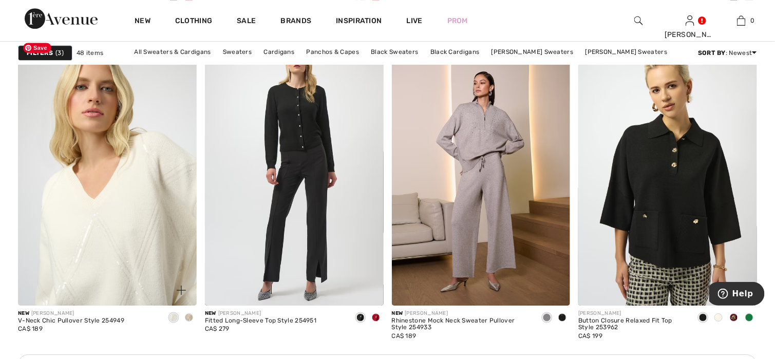
scroll to position [1079, 0]
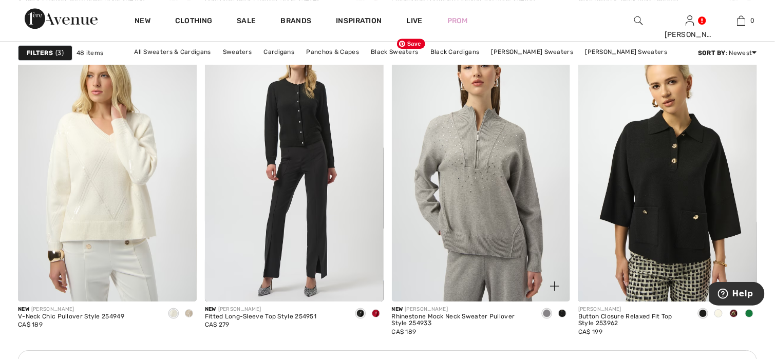
click at [477, 197] on img at bounding box center [481, 167] width 179 height 268
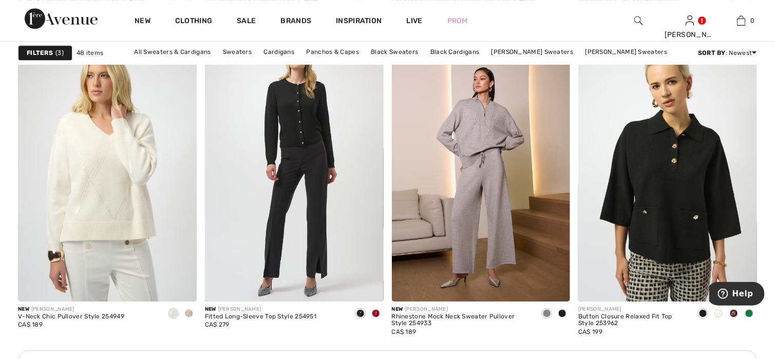
click at [106, 222] on img at bounding box center [107, 167] width 179 height 268
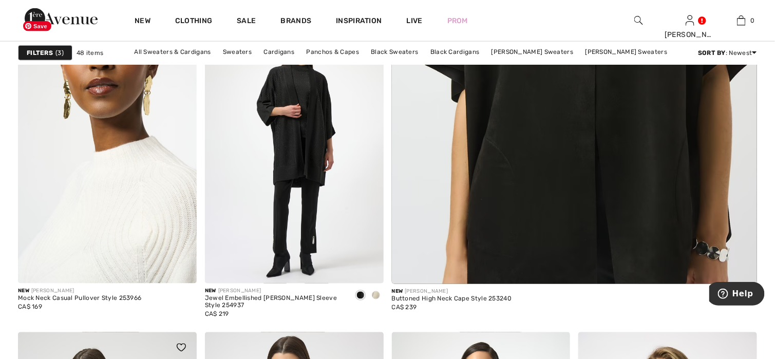
scroll to position [462, 0]
click at [85, 219] on img at bounding box center [107, 150] width 179 height 268
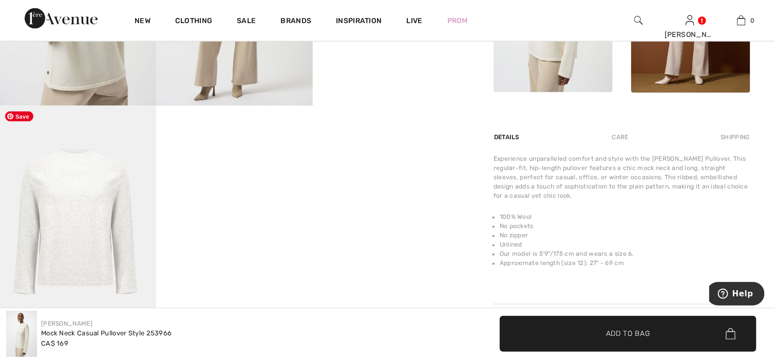
scroll to position [565, 0]
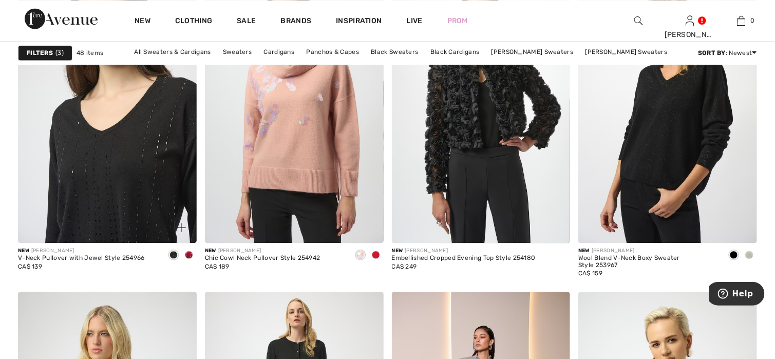
scroll to position [822, 0]
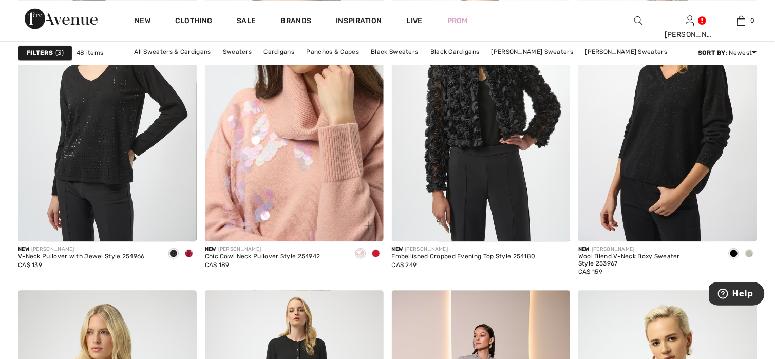
click at [294, 122] on img at bounding box center [294, 107] width 179 height 268
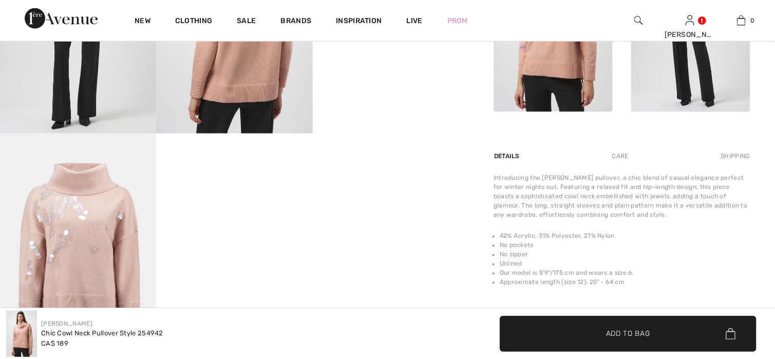
checkbox input "true"
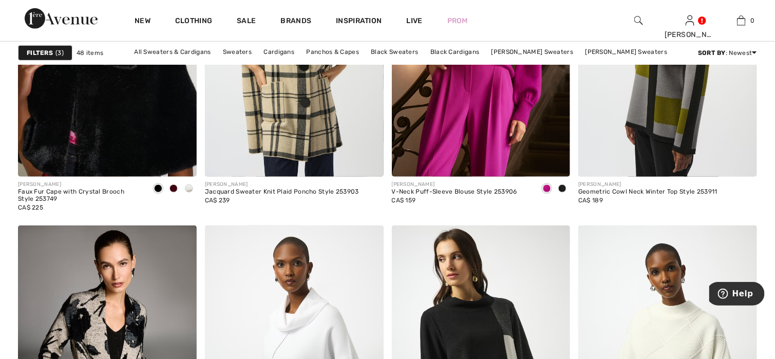
scroll to position [1644, 0]
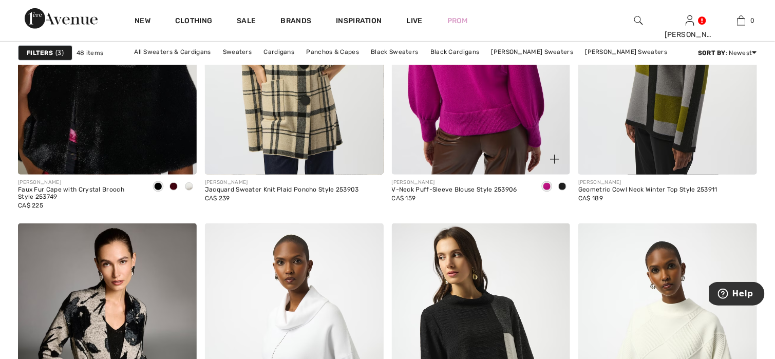
click at [494, 125] on img at bounding box center [481, 41] width 179 height 268
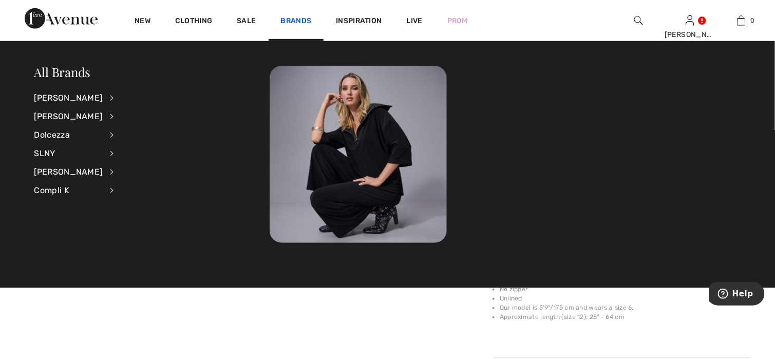
scroll to position [206, 0]
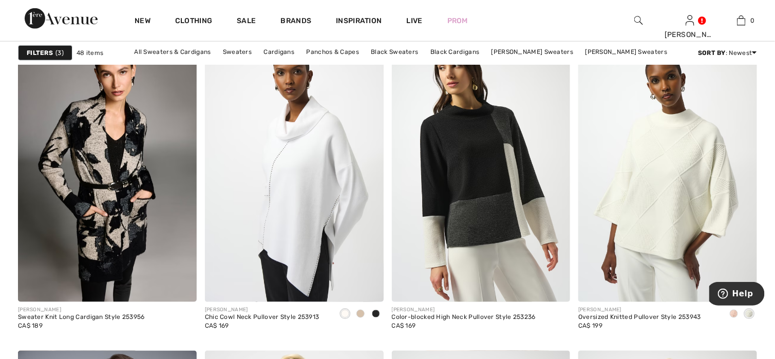
scroll to position [1850, 0]
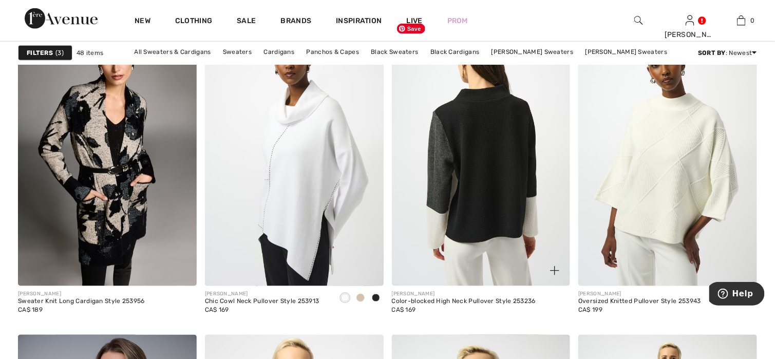
click at [510, 175] on img at bounding box center [481, 152] width 179 height 268
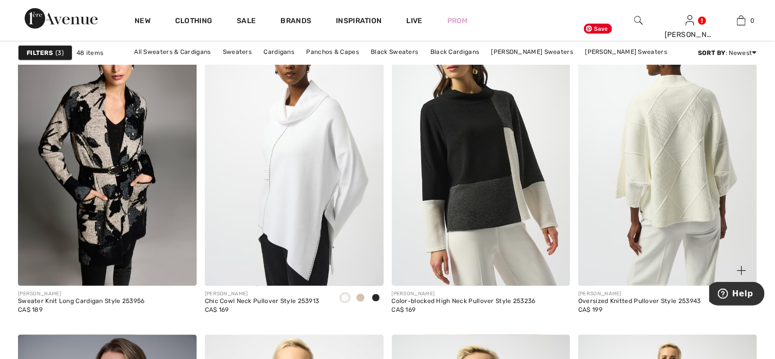
click at [693, 173] on img at bounding box center [668, 152] width 179 height 268
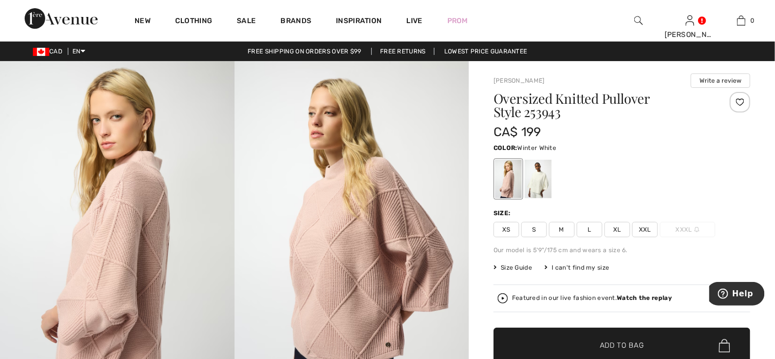
click at [528, 177] on div at bounding box center [538, 179] width 27 height 39
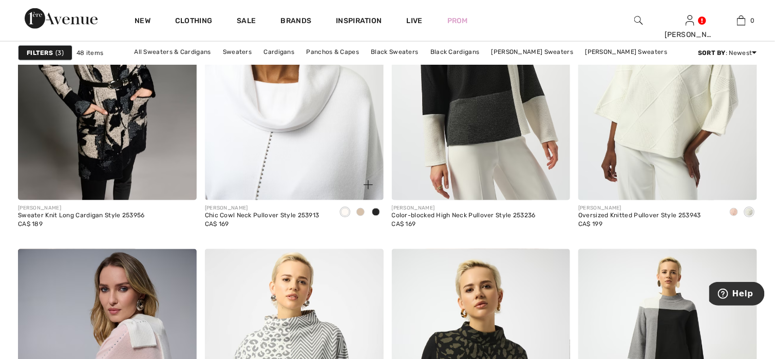
scroll to position [1952, 0]
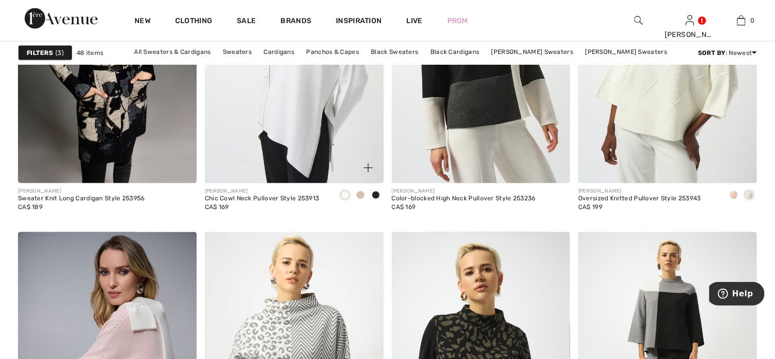
click at [378, 194] on span at bounding box center [376, 195] width 8 height 8
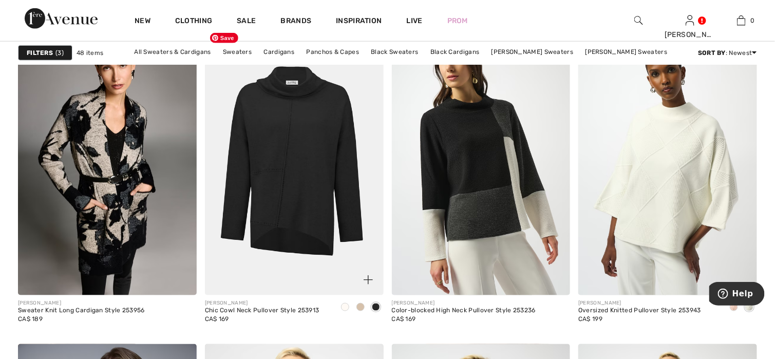
scroll to position [1850, 0]
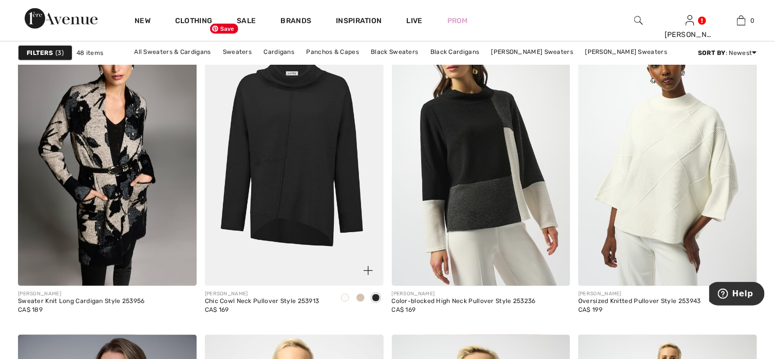
click at [326, 183] on img at bounding box center [294, 152] width 179 height 268
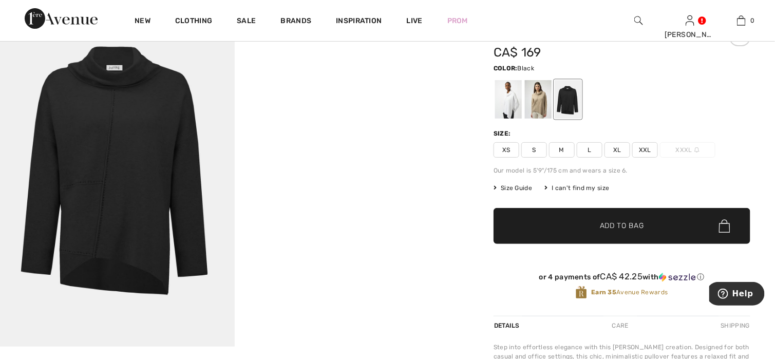
scroll to position [51, 0]
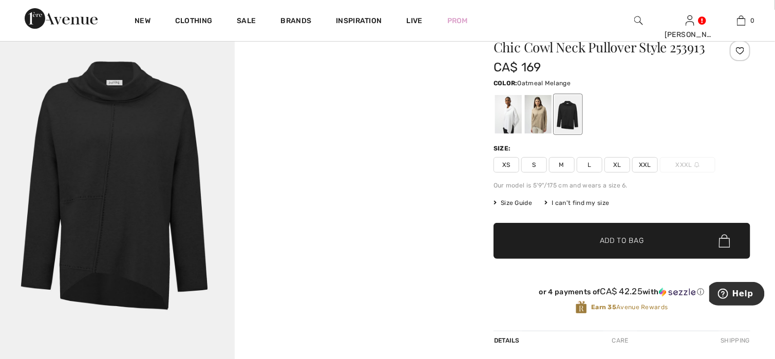
click at [542, 124] on div at bounding box center [538, 114] width 27 height 39
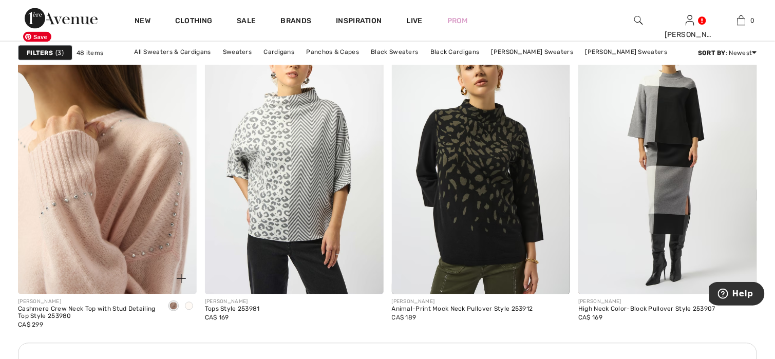
scroll to position [2209, 0]
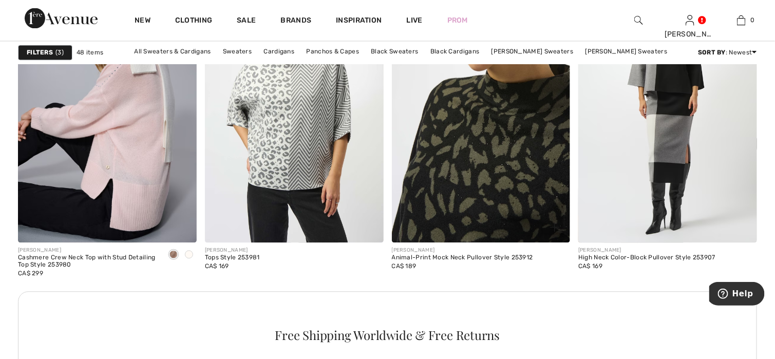
click at [501, 152] on img at bounding box center [481, 109] width 179 height 268
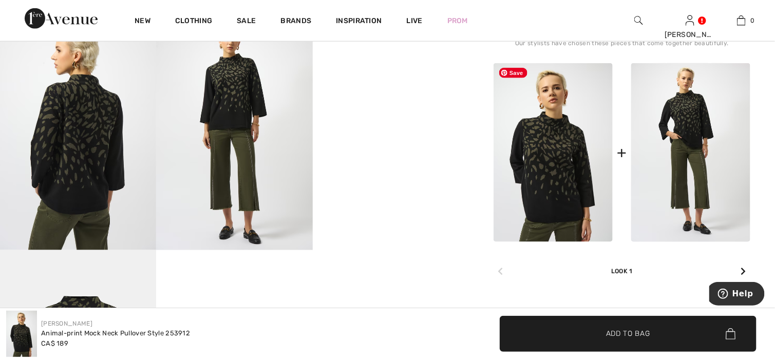
scroll to position [360, 0]
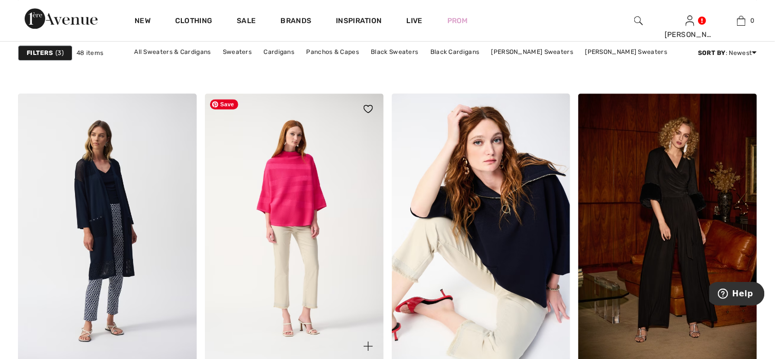
scroll to position [3905, 0]
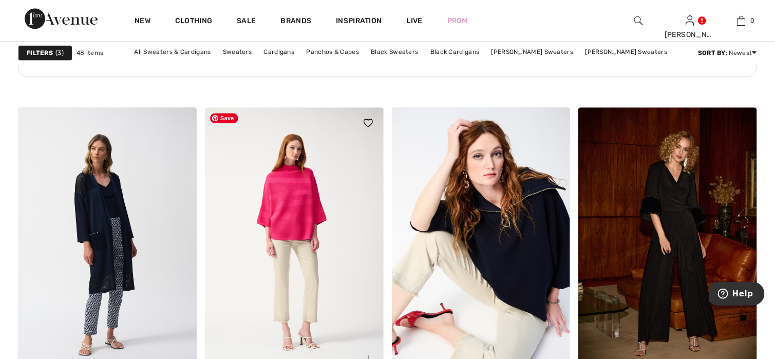
click at [294, 189] on img at bounding box center [294, 241] width 179 height 268
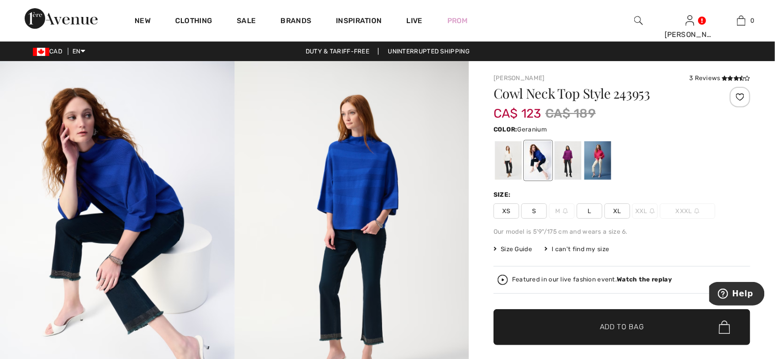
click at [606, 166] on div at bounding box center [598, 160] width 27 height 39
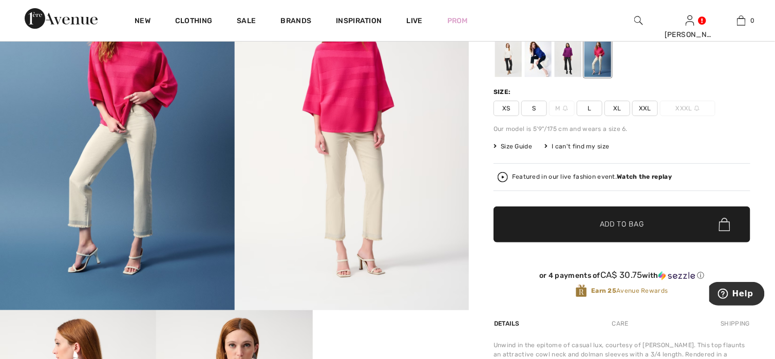
scroll to position [257, 0]
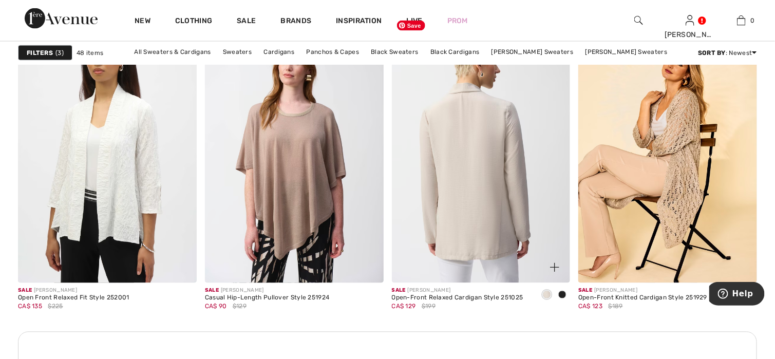
scroll to position [3545, 0]
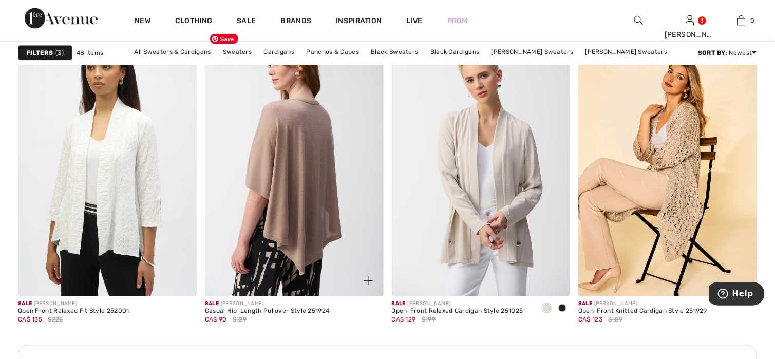
click at [287, 240] on img at bounding box center [294, 162] width 179 height 268
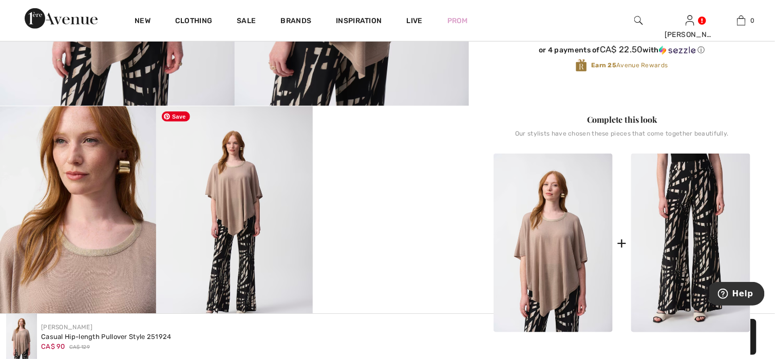
scroll to position [308, 0]
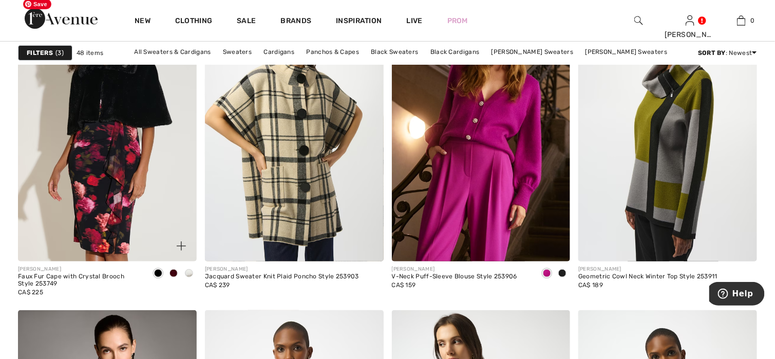
scroll to position [1541, 0]
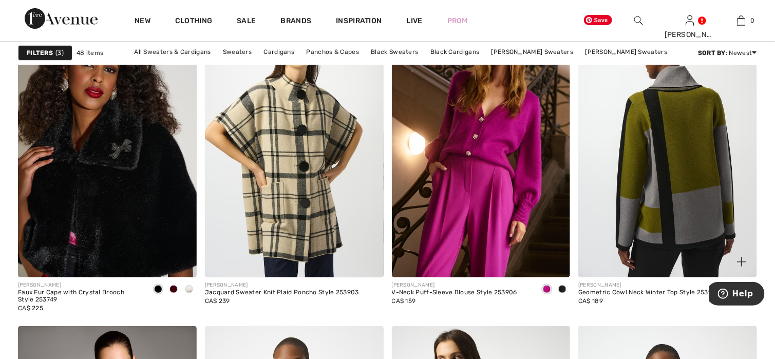
click at [689, 231] on img at bounding box center [668, 144] width 179 height 268
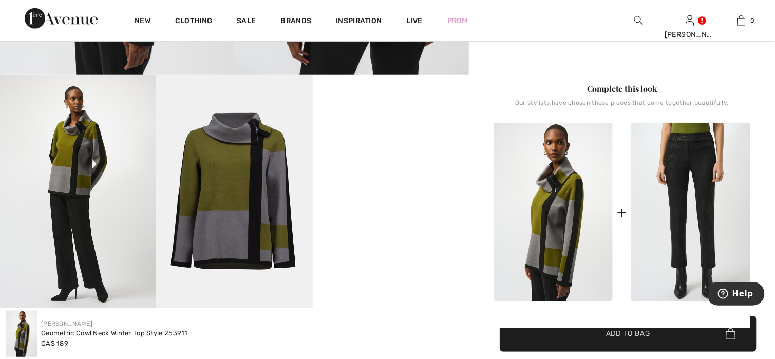
scroll to position [308, 0]
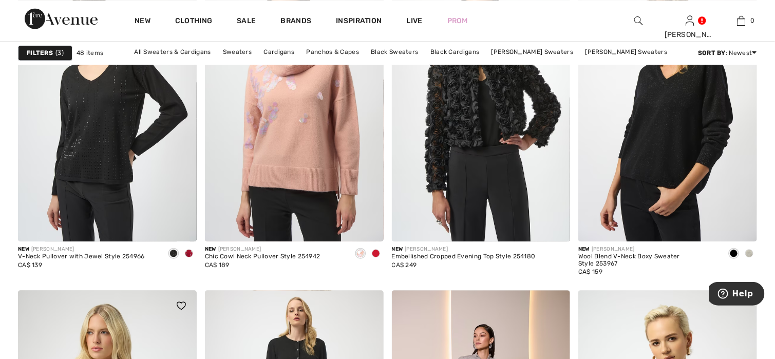
scroll to position [822, 0]
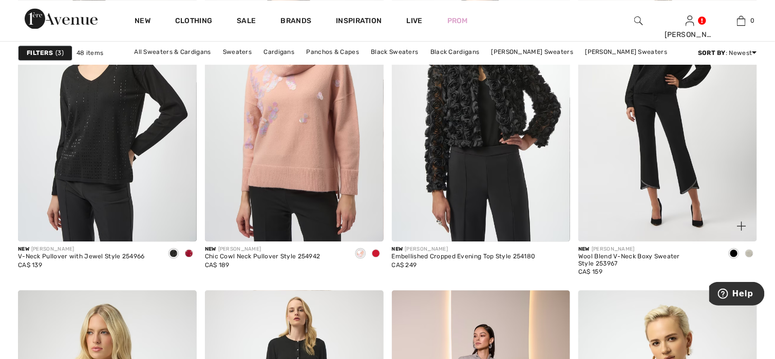
click at [662, 78] on img at bounding box center [668, 107] width 179 height 268
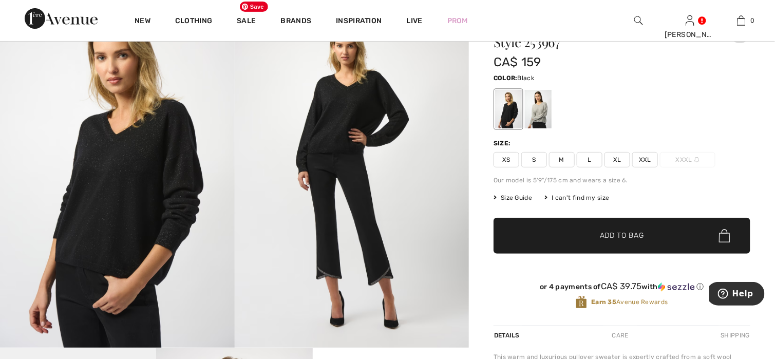
scroll to position [51, 0]
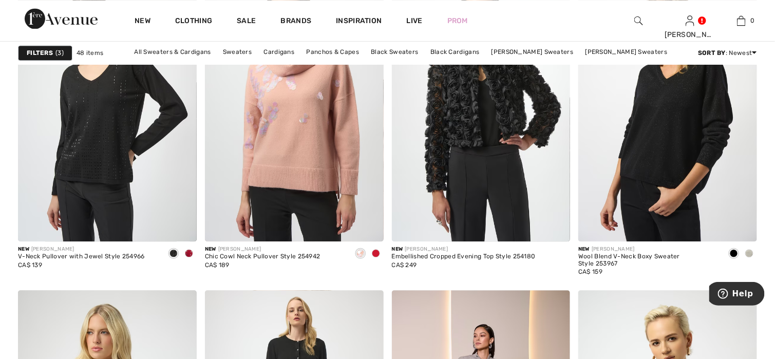
click at [98, 169] on img at bounding box center [107, 107] width 179 height 268
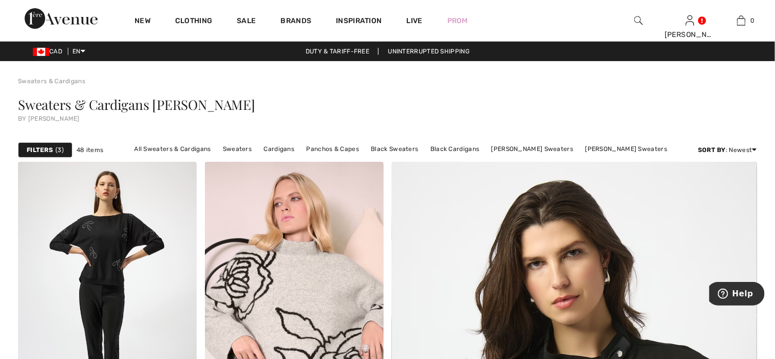
click at [57, 148] on span "3" at bounding box center [59, 149] width 8 height 9
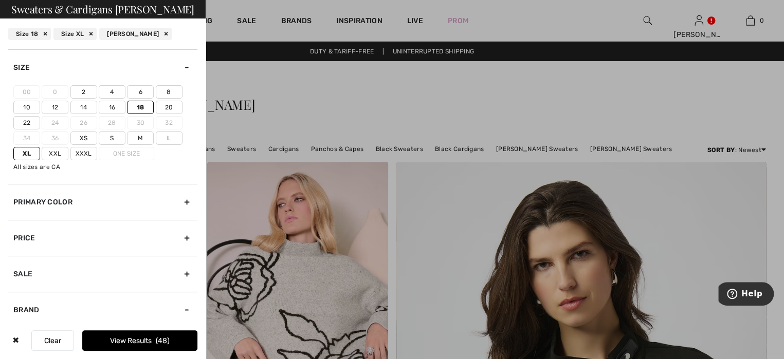
click at [237, 132] on div at bounding box center [392, 179] width 784 height 359
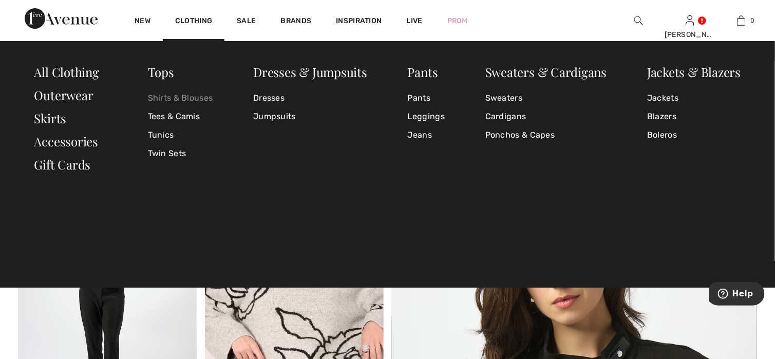
click at [164, 96] on link "Shirts & Blouses" at bounding box center [180, 98] width 65 height 18
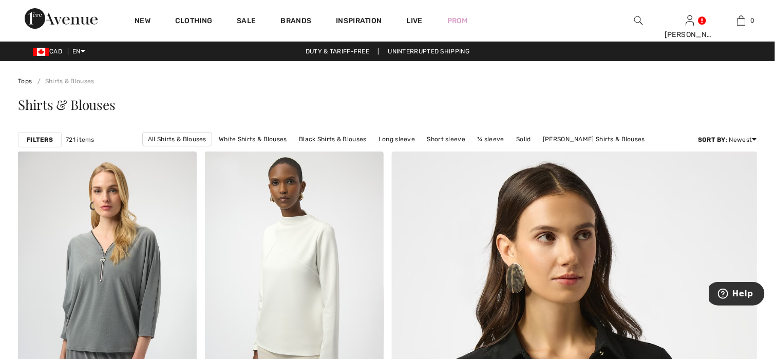
click at [29, 142] on strong "Filters" at bounding box center [40, 139] width 26 height 9
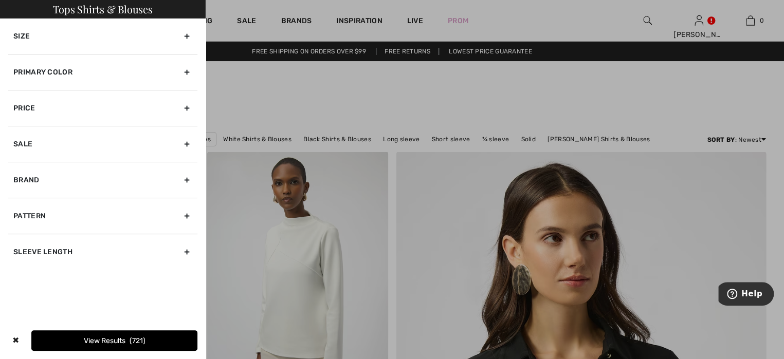
click at [63, 48] on div "Size" at bounding box center [102, 35] width 189 height 35
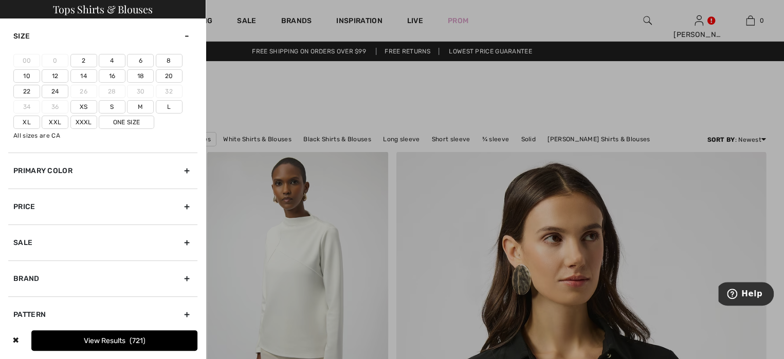
click at [135, 74] on label "18" at bounding box center [140, 75] width 27 height 13
click at [0, 0] on input"] "18" at bounding box center [0, 0] width 0 height 0
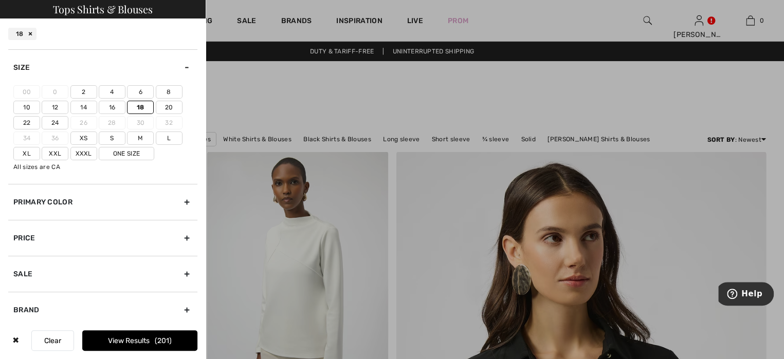
click at [24, 152] on label "Xl" at bounding box center [26, 153] width 27 height 13
click at [0, 0] on input"] "Xl" at bounding box center [0, 0] width 0 height 0
click at [48, 151] on label "Xxl" at bounding box center [55, 153] width 27 height 13
click at [0, 0] on input"] "Xxl" at bounding box center [0, 0] width 0 height 0
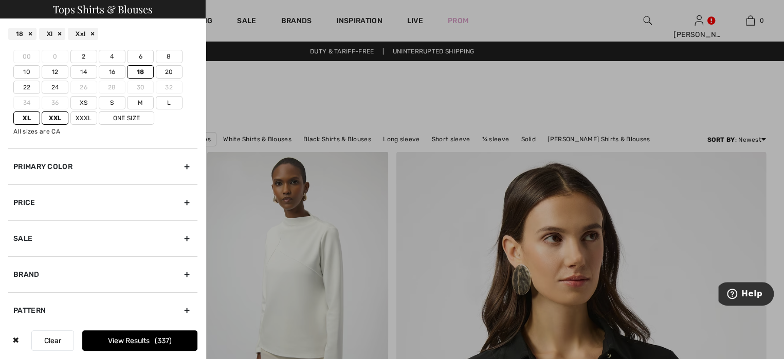
scroll to position [76, 0]
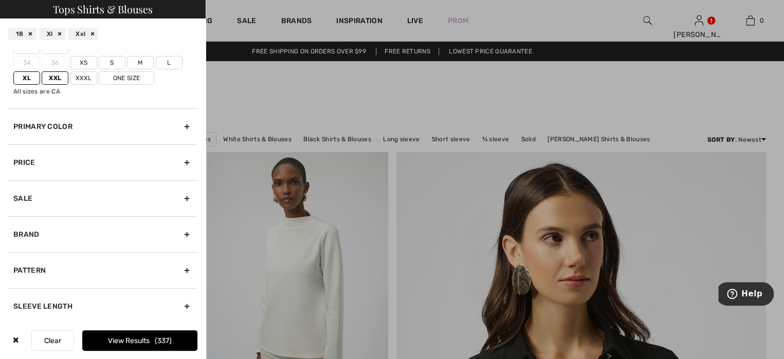
click at [114, 344] on button "View Results 337" at bounding box center [139, 340] width 115 height 21
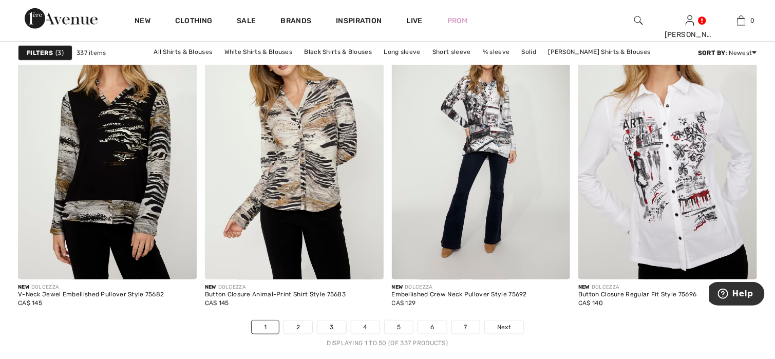
scroll to position [4727, 0]
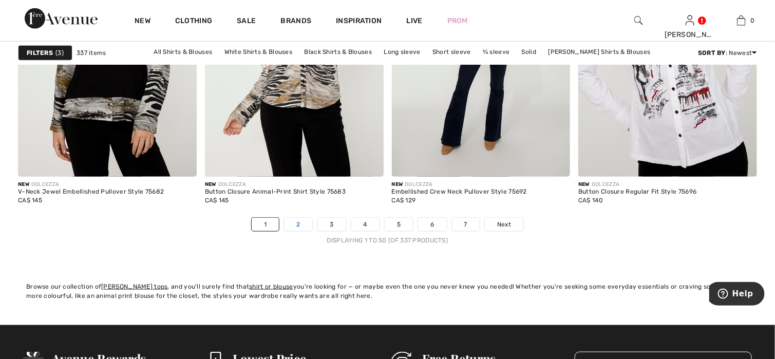
click at [307, 225] on link "2" at bounding box center [298, 224] width 28 height 13
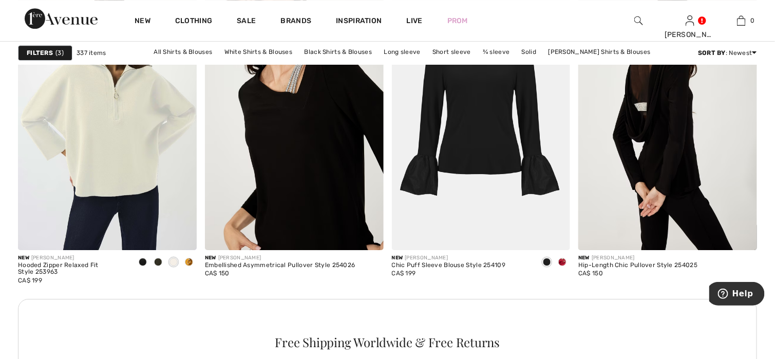
scroll to position [1130, 0]
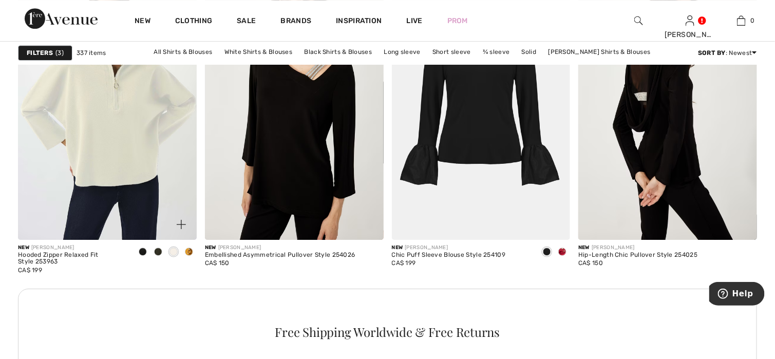
click at [190, 251] on span at bounding box center [189, 252] width 8 height 8
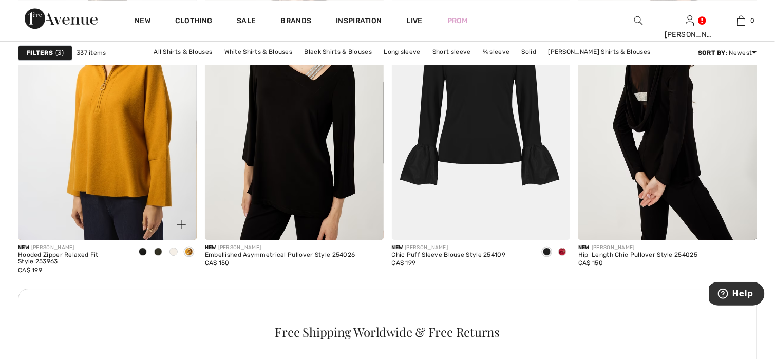
click at [141, 252] on span at bounding box center [143, 252] width 8 height 8
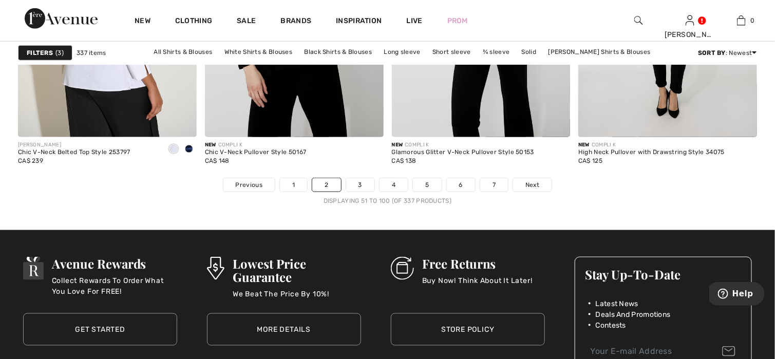
scroll to position [4830, 0]
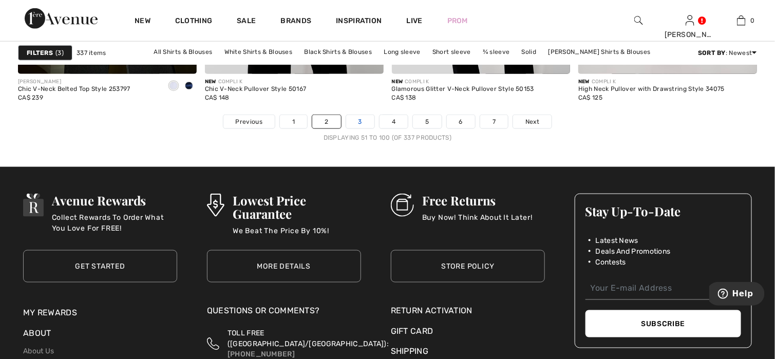
click at [364, 123] on link "3" at bounding box center [360, 121] width 28 height 13
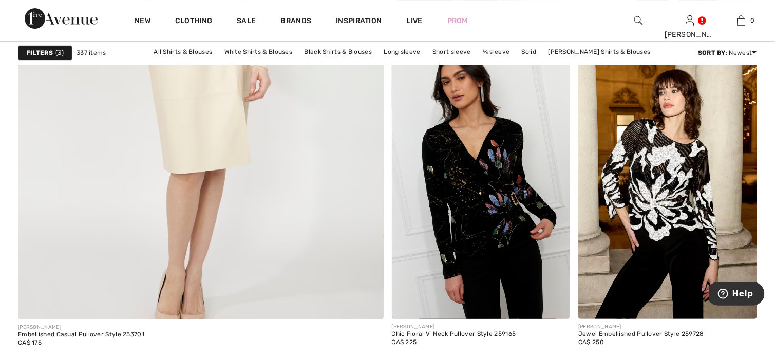
scroll to position [2877, 0]
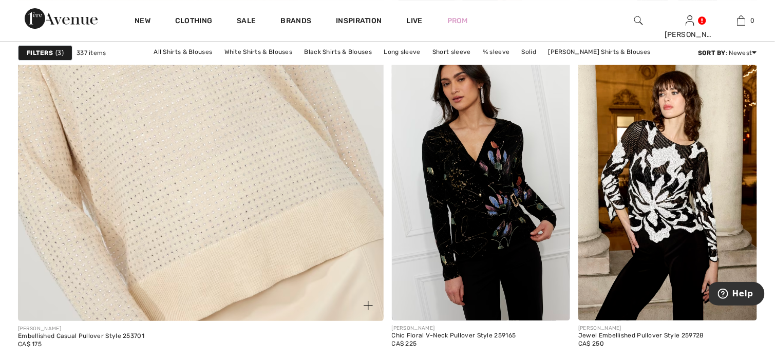
click at [234, 193] on img at bounding box center [201, 64] width 439 height 658
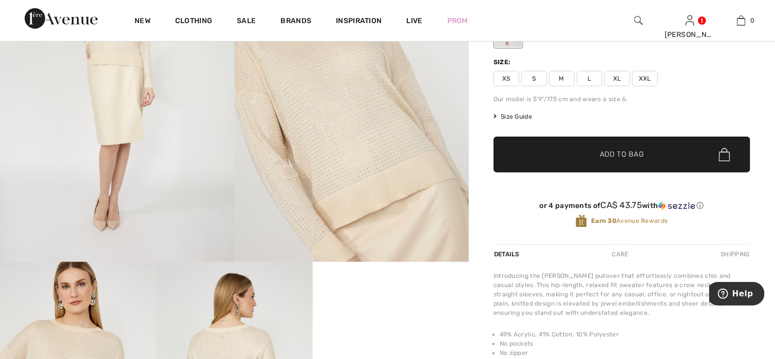
scroll to position [103, 0]
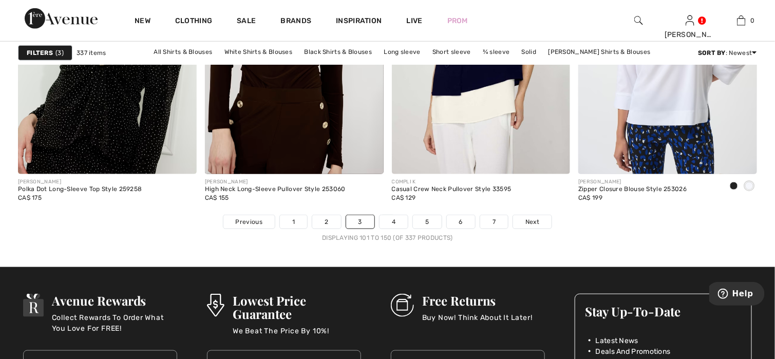
scroll to position [4830, 0]
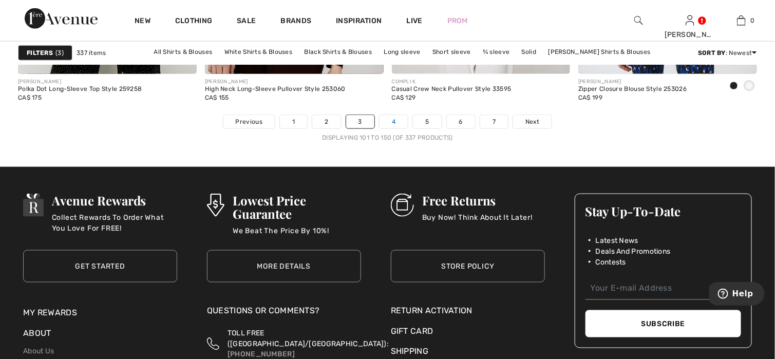
click at [386, 123] on link "4" at bounding box center [394, 121] width 28 height 13
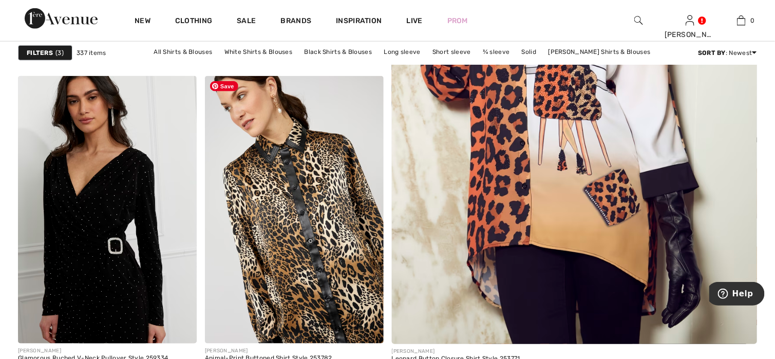
scroll to position [360, 0]
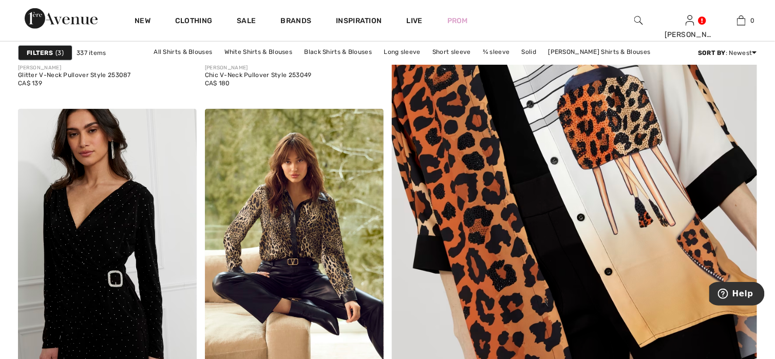
click at [515, 192] on img at bounding box center [574, 121] width 439 height 658
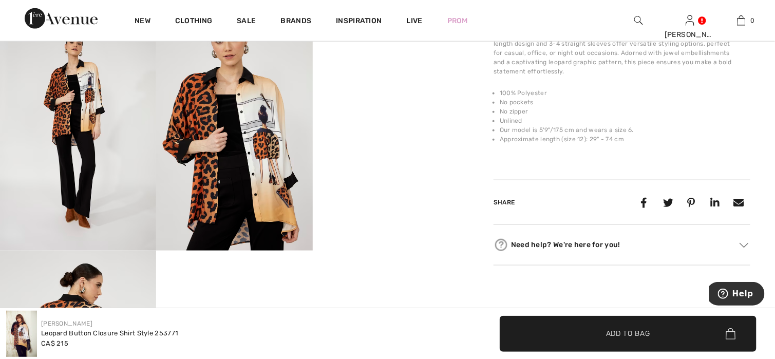
scroll to position [411, 0]
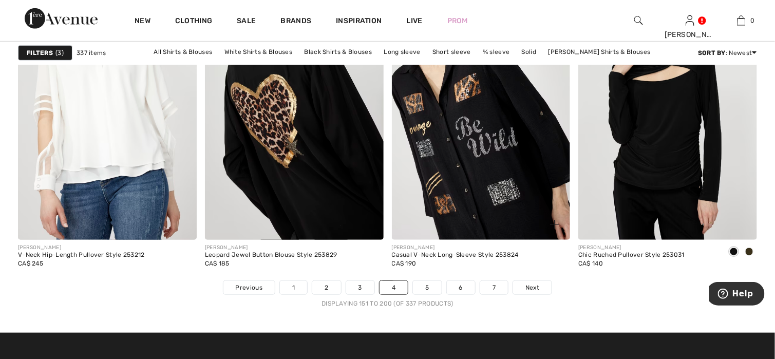
scroll to position [4675, 0]
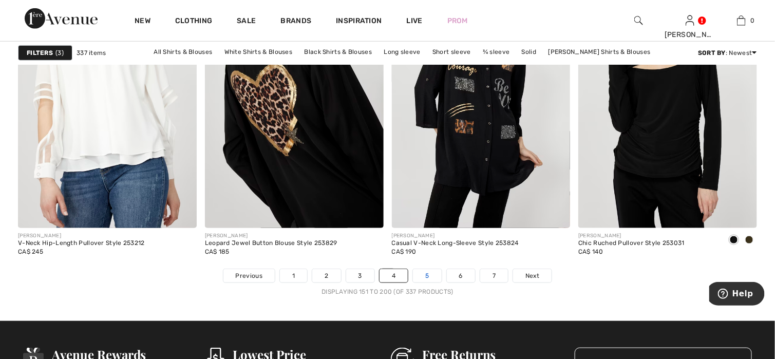
click at [428, 274] on link "5" at bounding box center [427, 275] width 28 height 13
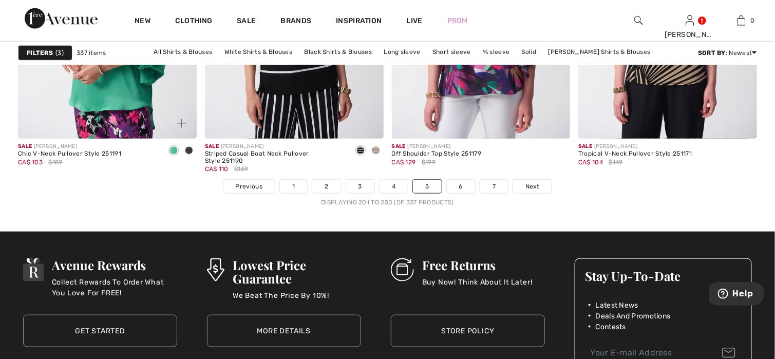
scroll to position [4778, 0]
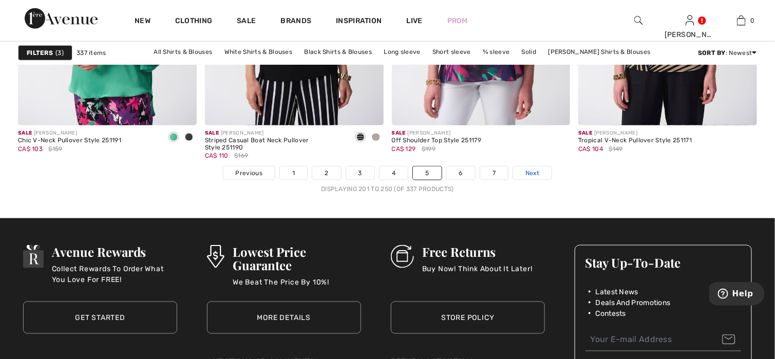
click at [535, 175] on span "Next" at bounding box center [533, 173] width 14 height 9
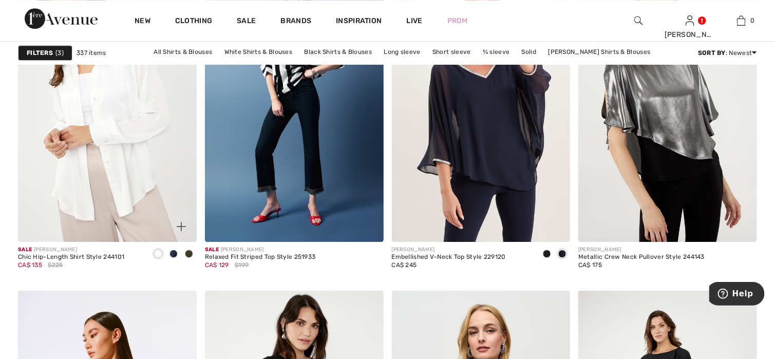
scroll to position [4007, 0]
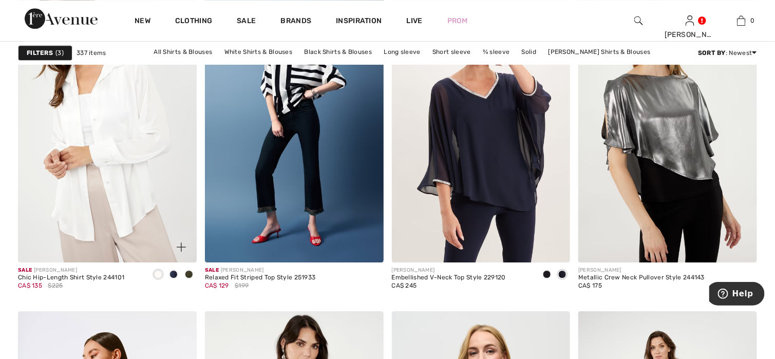
click at [178, 274] on div at bounding box center [173, 275] width 15 height 17
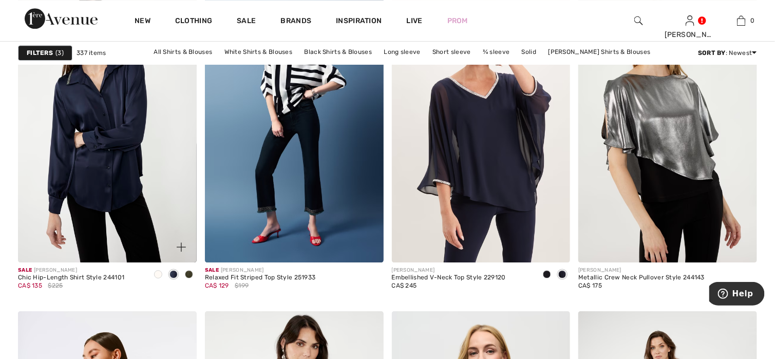
click at [189, 273] on span at bounding box center [189, 274] width 8 height 8
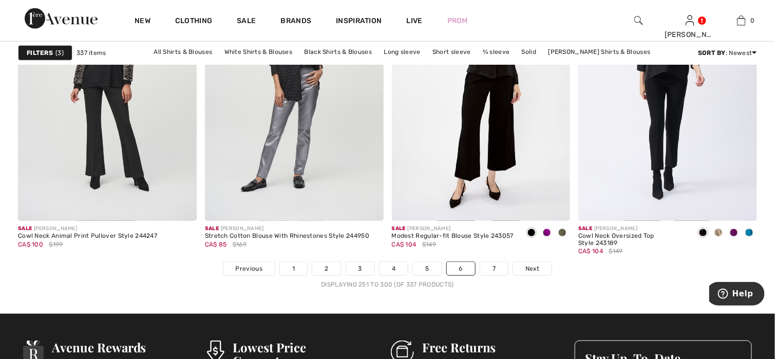
scroll to position [4727, 0]
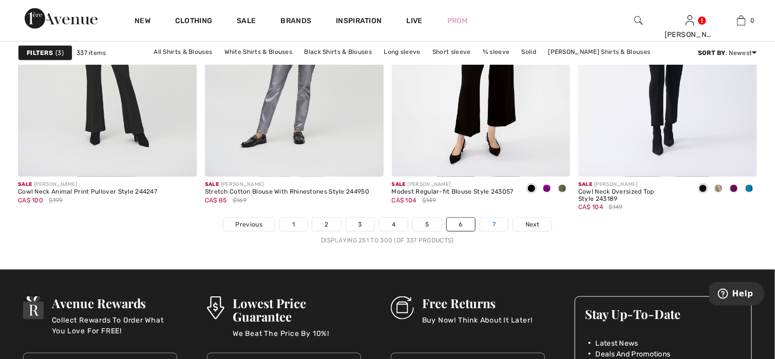
click at [488, 226] on link "7" at bounding box center [494, 224] width 28 height 13
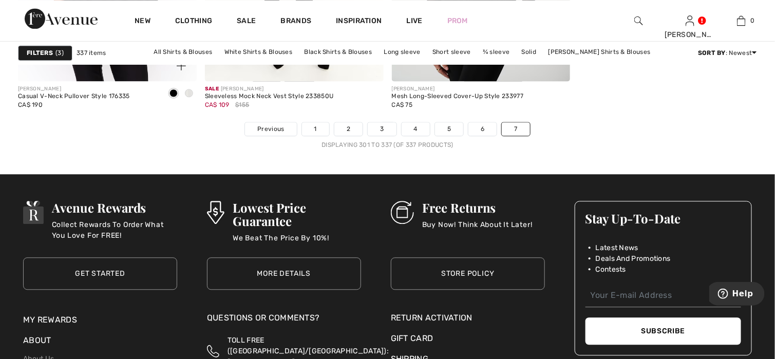
scroll to position [3751, 0]
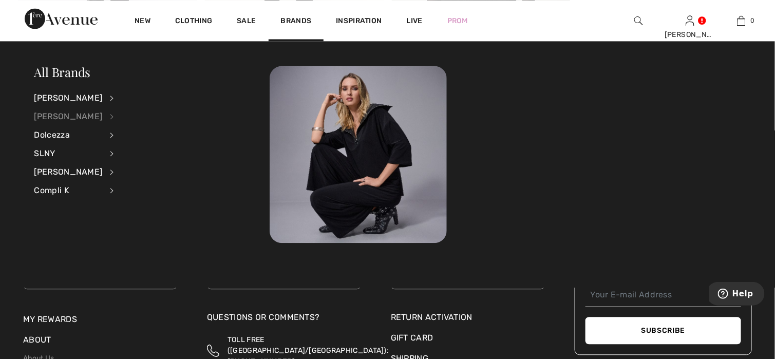
click at [46, 118] on div "[PERSON_NAME]" at bounding box center [68, 116] width 68 height 18
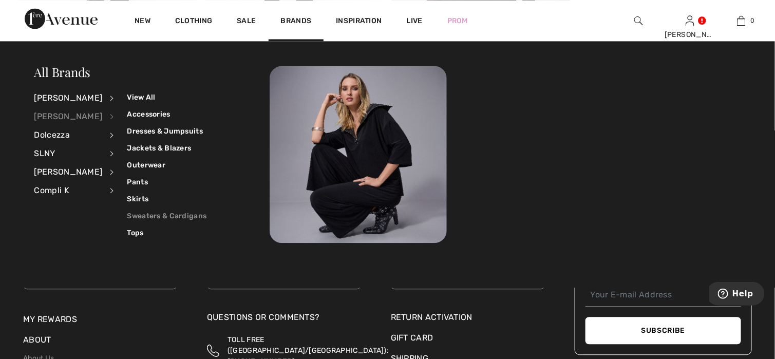
click at [135, 216] on link "Sweaters & Cardigans" at bounding box center [167, 216] width 80 height 17
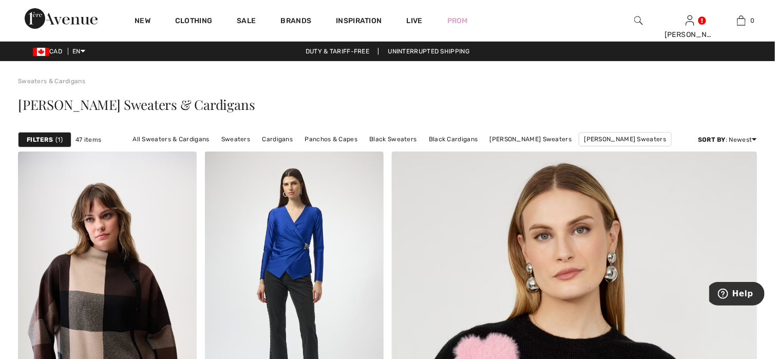
click at [53, 137] on div "Filters 1" at bounding box center [44, 139] width 53 height 15
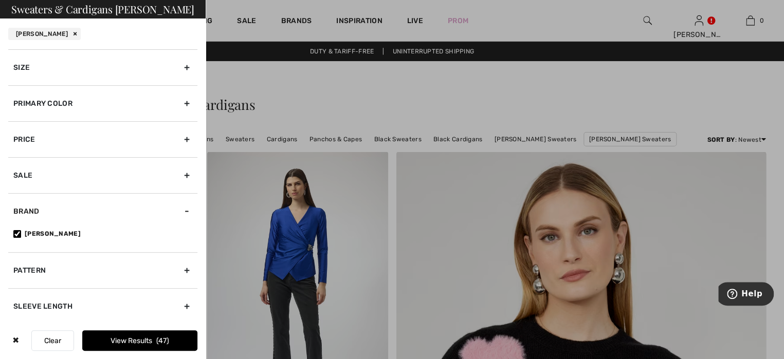
click at [52, 64] on div "Size" at bounding box center [102, 67] width 189 height 36
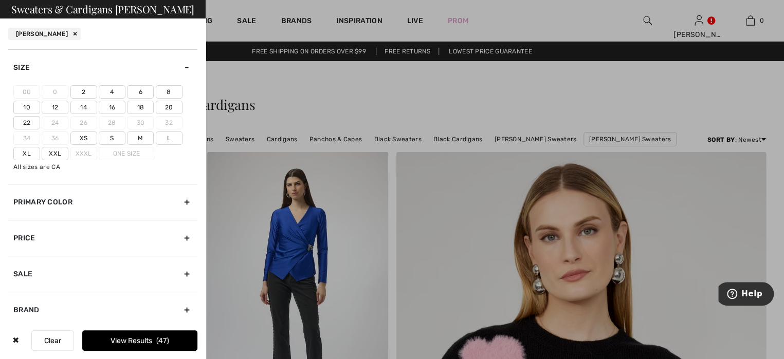
click at [51, 150] on label "Xxl" at bounding box center [55, 153] width 27 height 13
click at [0, 0] on input"] "Xxl" at bounding box center [0, 0] width 0 height 0
click at [165, 109] on label "20" at bounding box center [169, 107] width 27 height 13
click at [0, 0] on input"] "20" at bounding box center [0, 0] width 0 height 0
click at [105, 343] on button "View Results 20" at bounding box center [139, 340] width 115 height 21
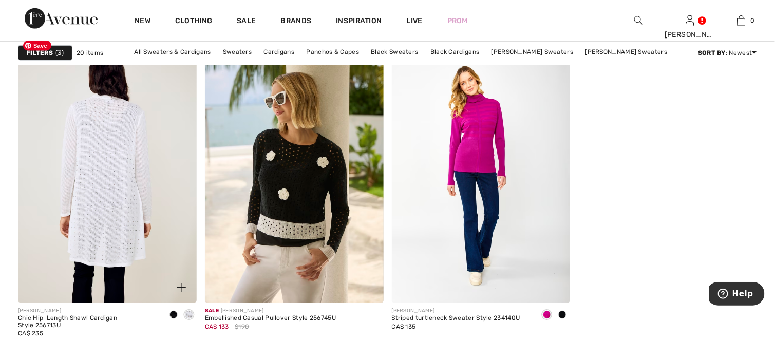
scroll to position [1850, 0]
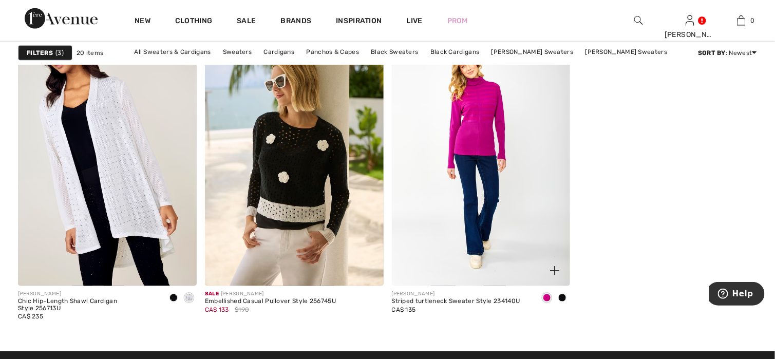
click at [563, 297] on span at bounding box center [562, 298] width 8 height 8
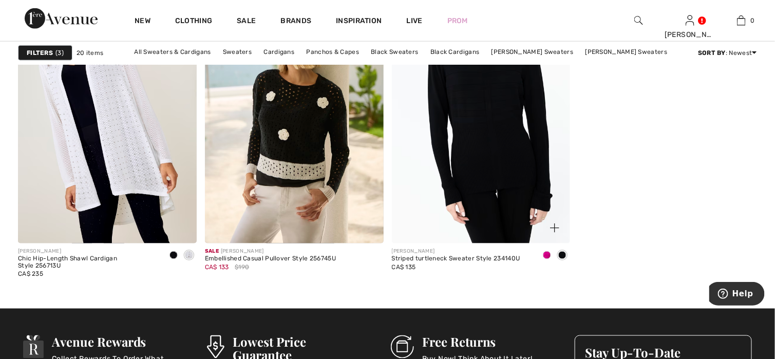
scroll to position [1901, 0]
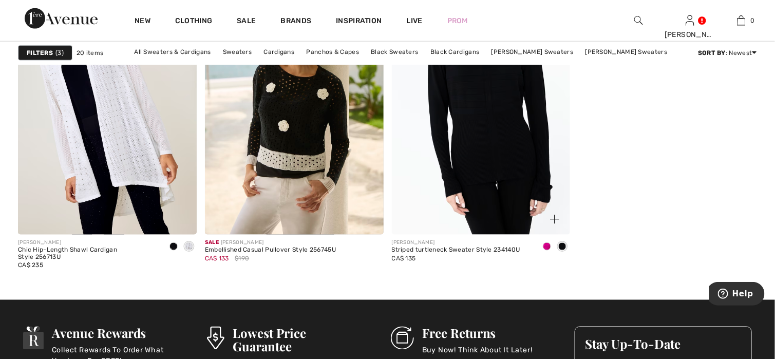
click at [476, 96] on img at bounding box center [481, 101] width 179 height 268
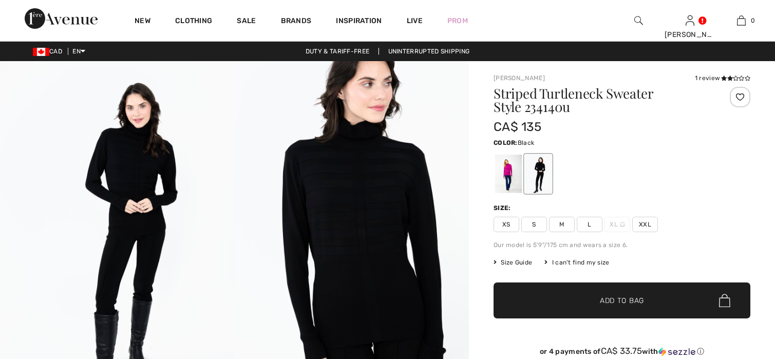
click at [650, 226] on span "XXL" at bounding box center [645, 224] width 26 height 15
checkbox input "true"
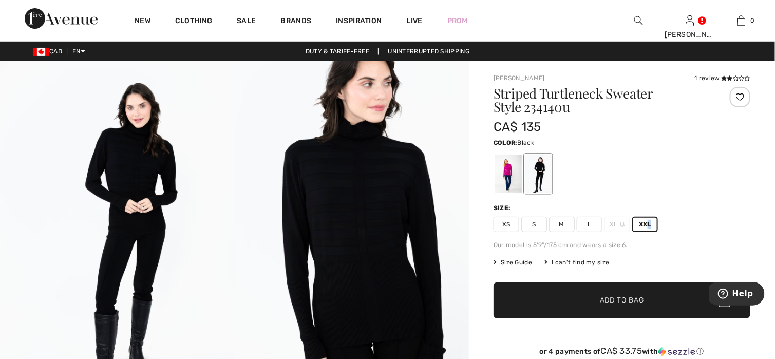
click at [631, 304] on span "Add to Bag" at bounding box center [622, 300] width 44 height 11
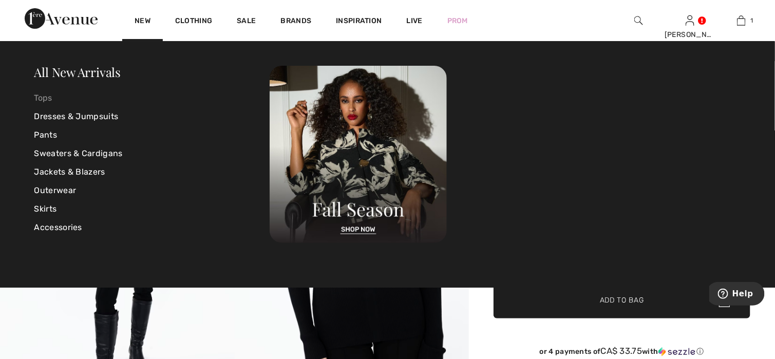
click at [44, 99] on link "Tops" at bounding box center [152, 98] width 236 height 18
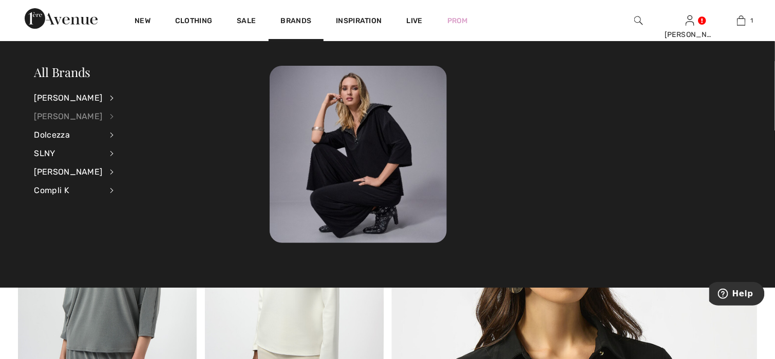
click at [84, 114] on div "[PERSON_NAME]" at bounding box center [68, 116] width 68 height 18
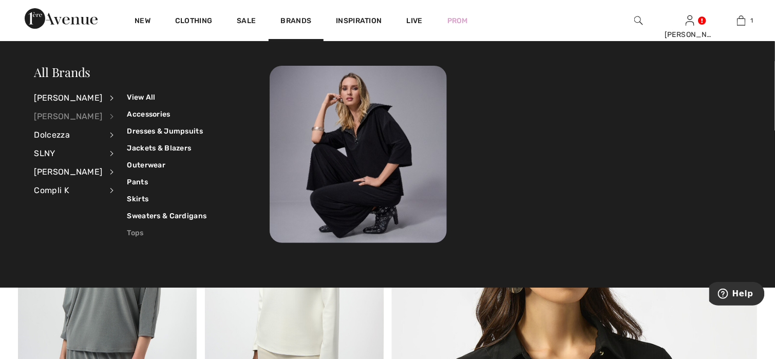
click at [136, 231] on link "Tops" at bounding box center [167, 233] width 80 height 17
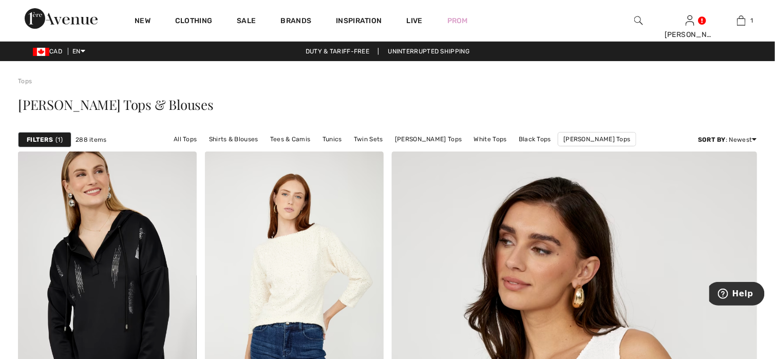
click at [44, 138] on strong "Filters" at bounding box center [40, 139] width 26 height 9
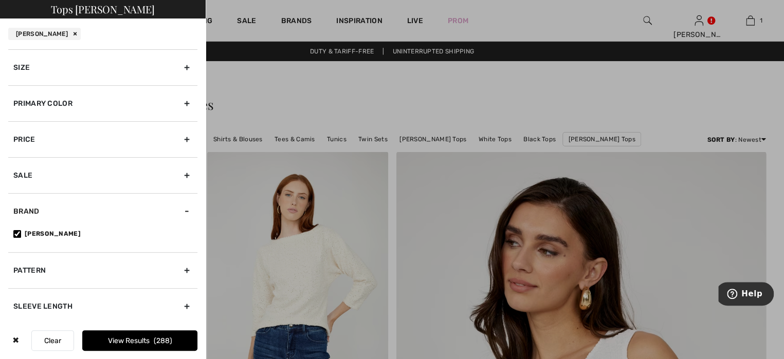
click at [60, 76] on div "Size" at bounding box center [102, 67] width 189 height 36
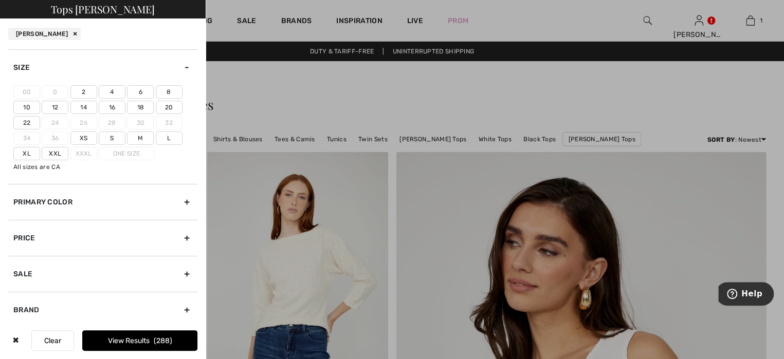
click at [167, 104] on label "20" at bounding box center [169, 107] width 27 height 13
click at [0, 0] on input"] "20" at bounding box center [0, 0] width 0 height 0
click at [54, 150] on label "Xxl" at bounding box center [55, 153] width 27 height 13
click at [0, 0] on input"] "Xxl" at bounding box center [0, 0] width 0 height 0
click at [133, 344] on button "View Results 86" at bounding box center [139, 340] width 115 height 21
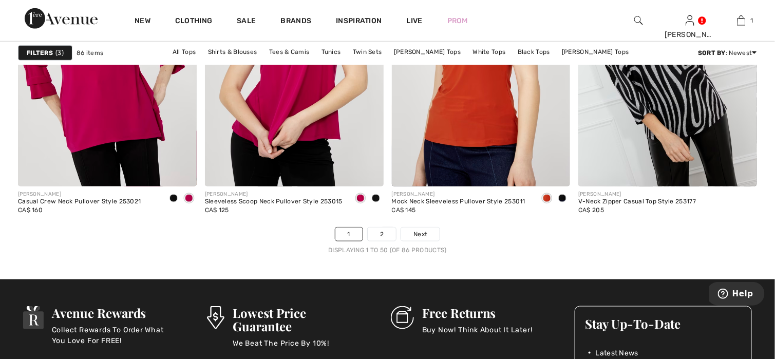
scroll to position [4830, 0]
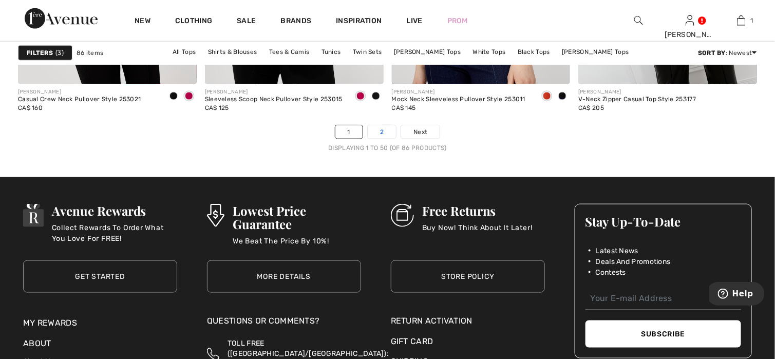
click at [381, 136] on link "2" at bounding box center [382, 131] width 28 height 13
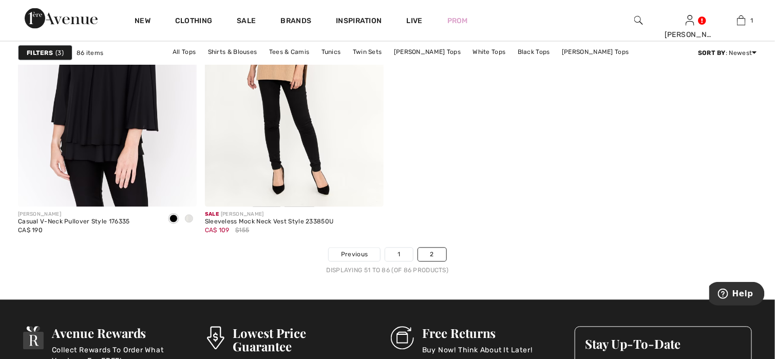
scroll to position [3648, 0]
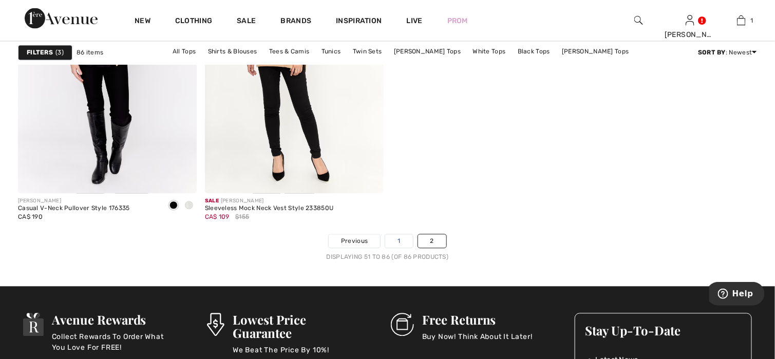
click at [405, 238] on link "1" at bounding box center [398, 241] width 27 height 13
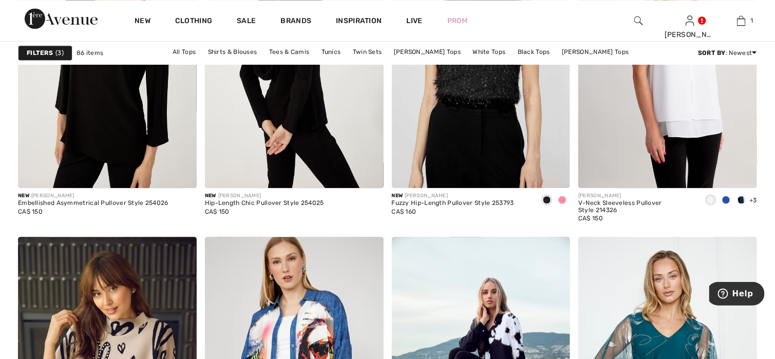
scroll to position [1028, 0]
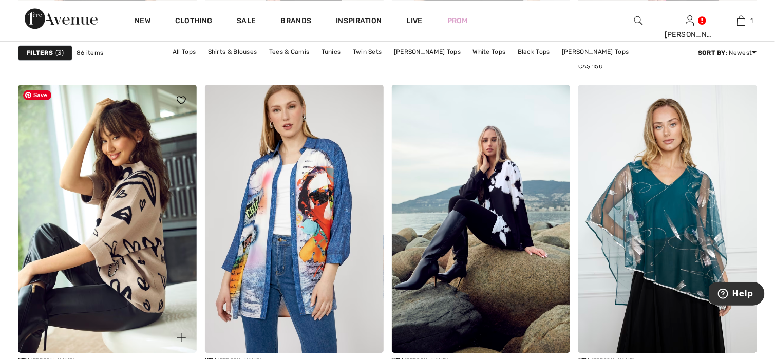
click at [123, 273] on img at bounding box center [107, 219] width 179 height 268
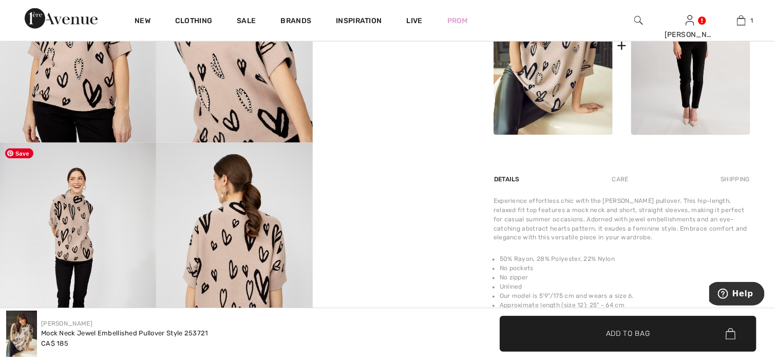
scroll to position [514, 0]
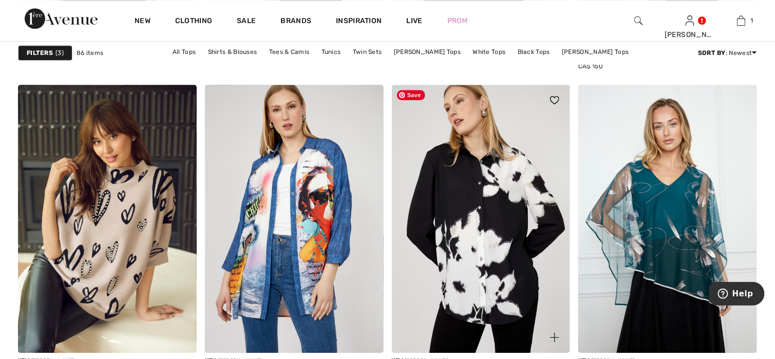
click at [504, 250] on img at bounding box center [481, 219] width 179 height 268
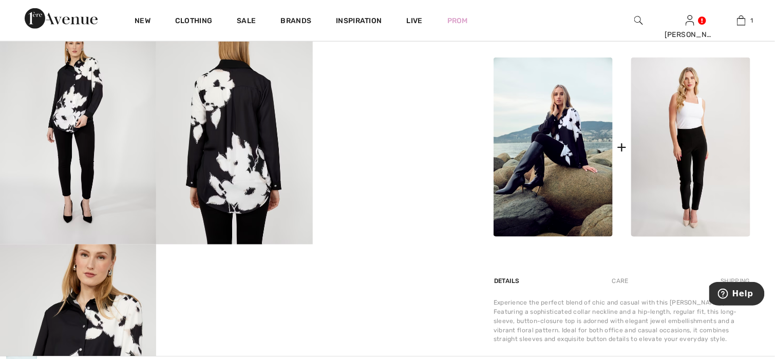
scroll to position [411, 0]
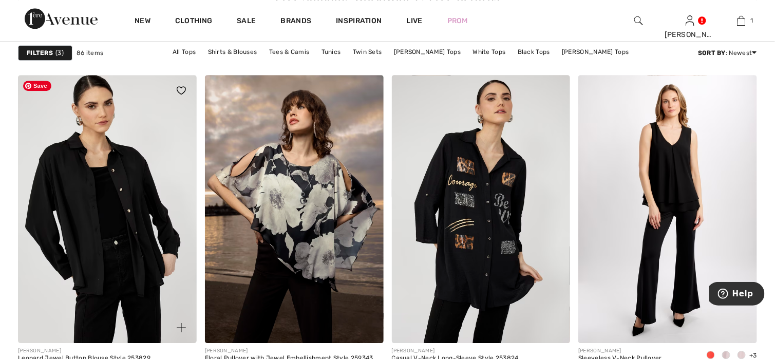
scroll to position [3956, 0]
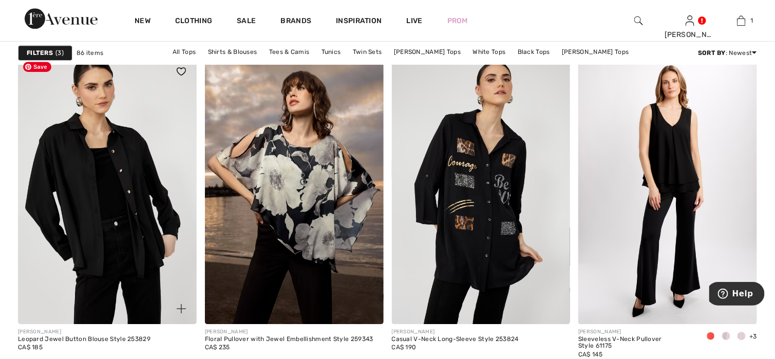
click at [73, 183] on img at bounding box center [107, 190] width 179 height 268
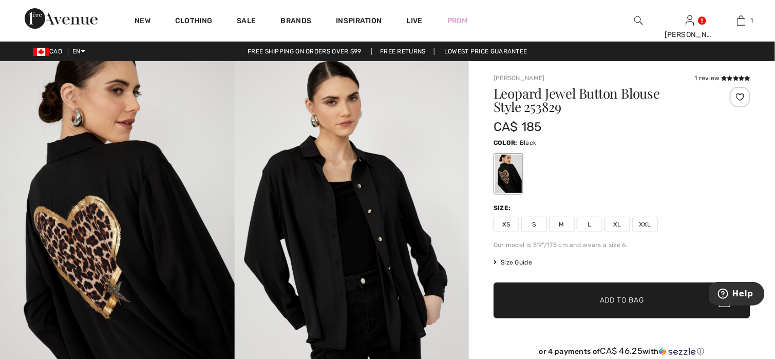
scroll to position [103, 0]
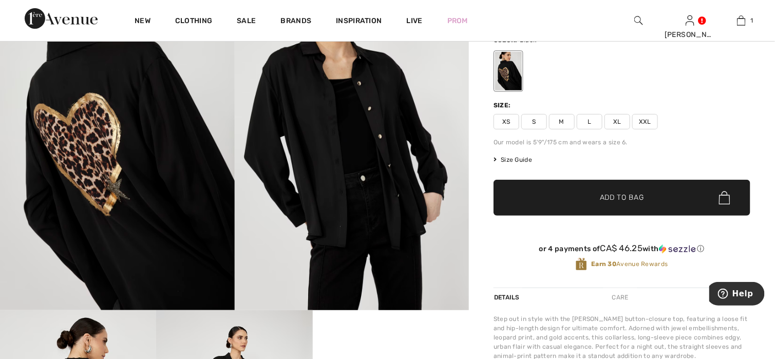
click at [650, 121] on span "XXL" at bounding box center [645, 121] width 26 height 15
click at [606, 198] on span "Add to Bag" at bounding box center [622, 198] width 44 height 11
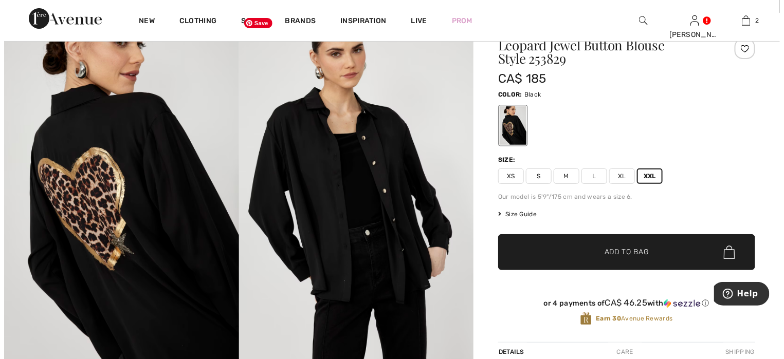
scroll to position [0, 0]
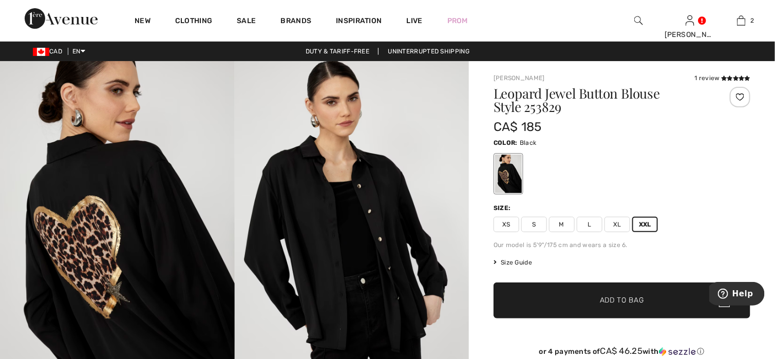
click at [634, 21] on div at bounding box center [638, 20] width 51 height 41
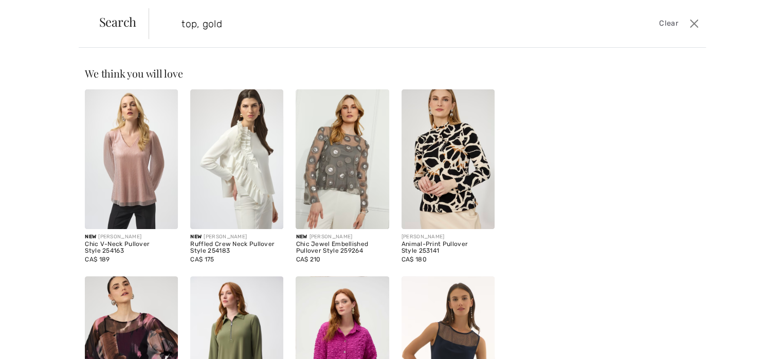
type input "top, gold"
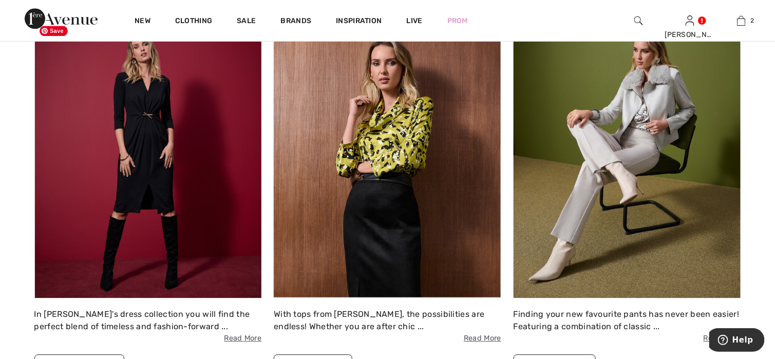
scroll to position [822, 0]
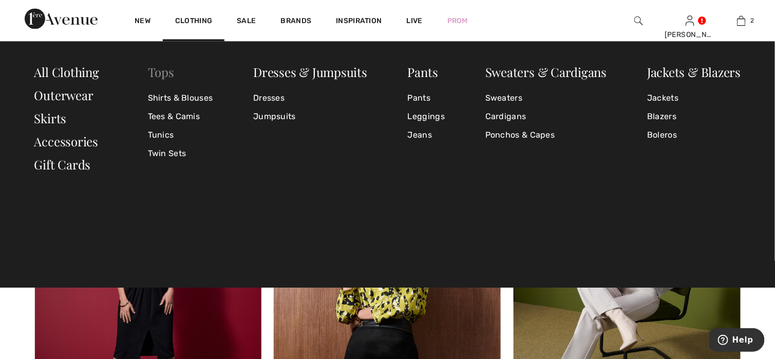
click at [160, 75] on link "Tops" at bounding box center [161, 72] width 26 height 16
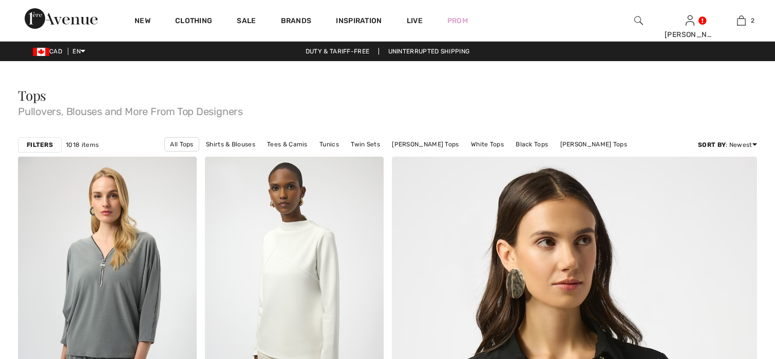
click at [27, 144] on strong "Filters" at bounding box center [40, 144] width 26 height 9
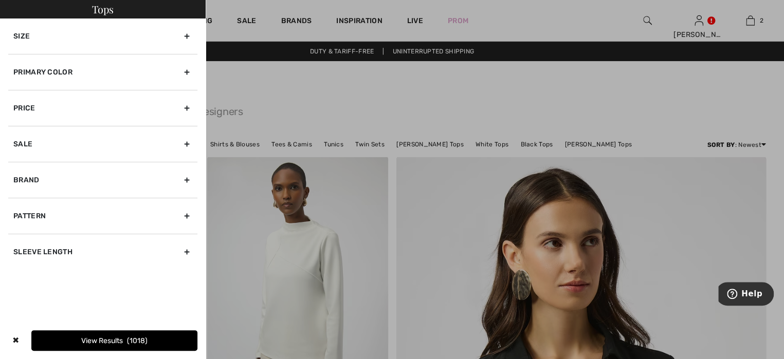
click at [30, 66] on div "Primary Color" at bounding box center [102, 72] width 189 height 36
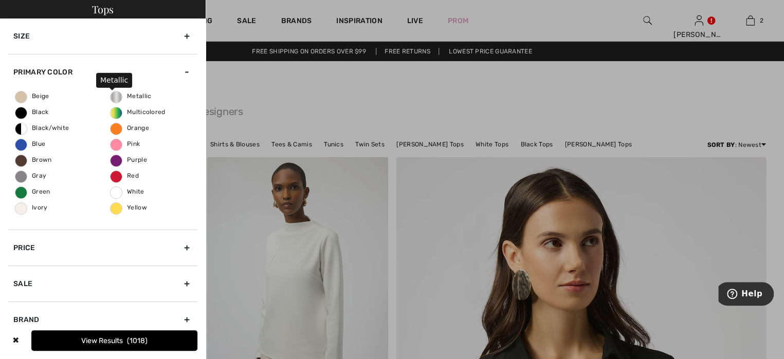
click at [113, 97] on span "Metallic" at bounding box center [130, 95] width 41 height 7
click at [0, 0] on input "Metallic" at bounding box center [0, 0] width 0 height 0
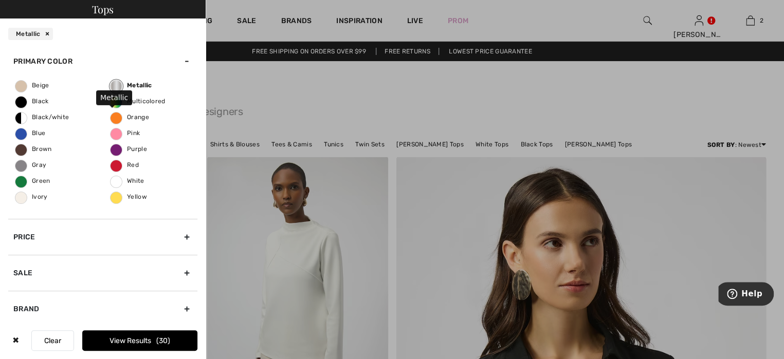
scroll to position [103, 0]
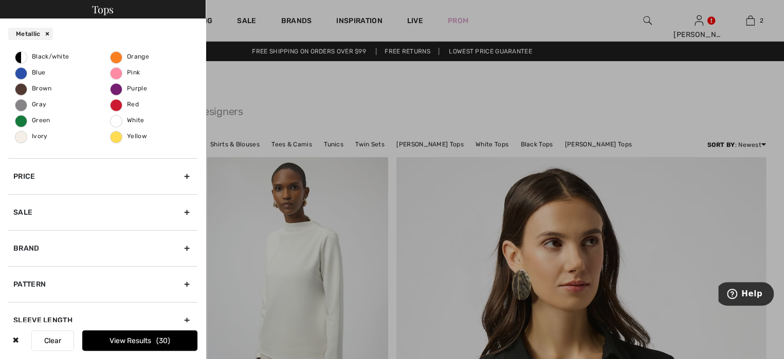
click at [134, 342] on button "View Results 30" at bounding box center [139, 340] width 115 height 21
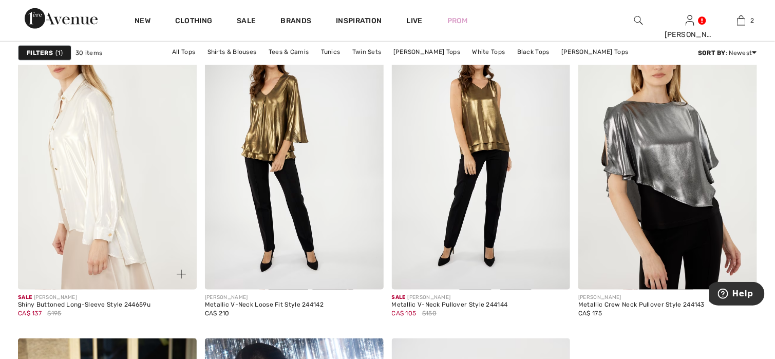
scroll to position [1850, 0]
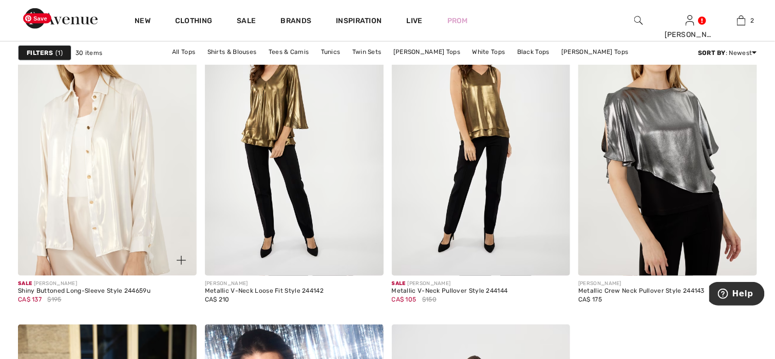
click at [101, 196] on img at bounding box center [107, 142] width 179 height 268
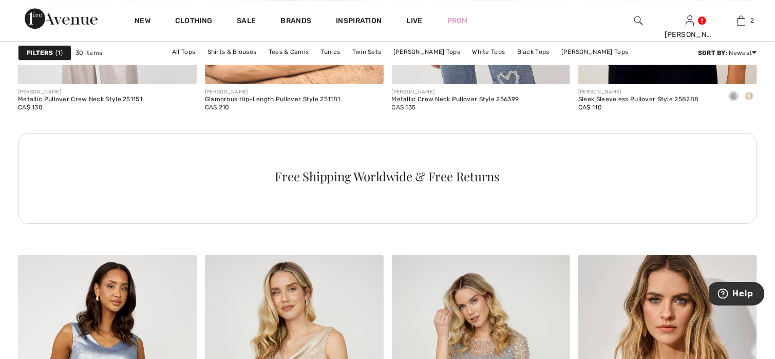
scroll to position [1284, 0]
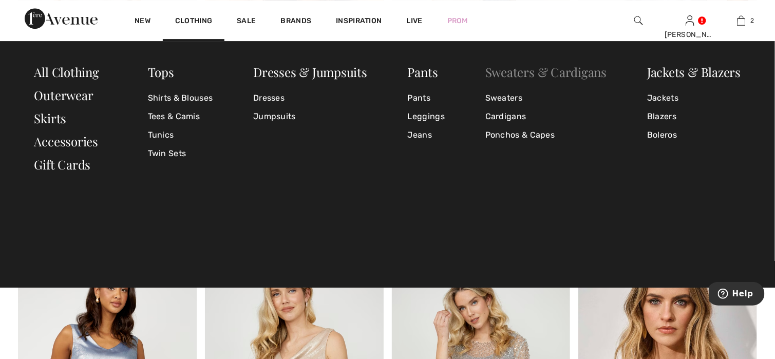
click at [497, 74] on link "Sweaters & Cardigans" at bounding box center [547, 72] width 122 height 16
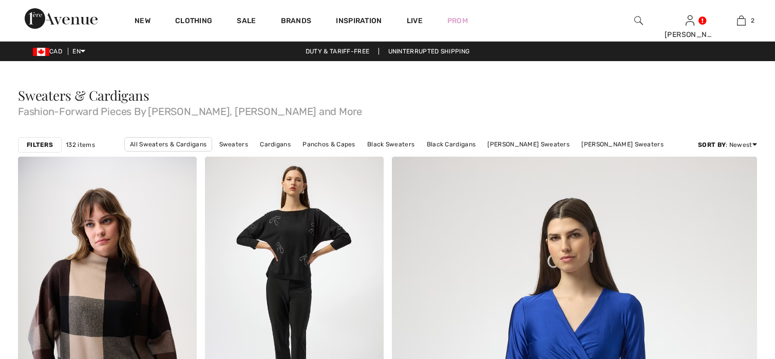
click at [47, 146] on strong "Filters" at bounding box center [40, 144] width 26 height 9
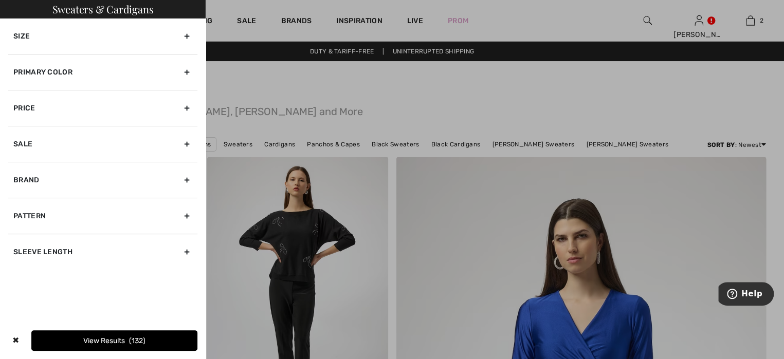
click at [41, 82] on div "Primary Color" at bounding box center [102, 72] width 189 height 36
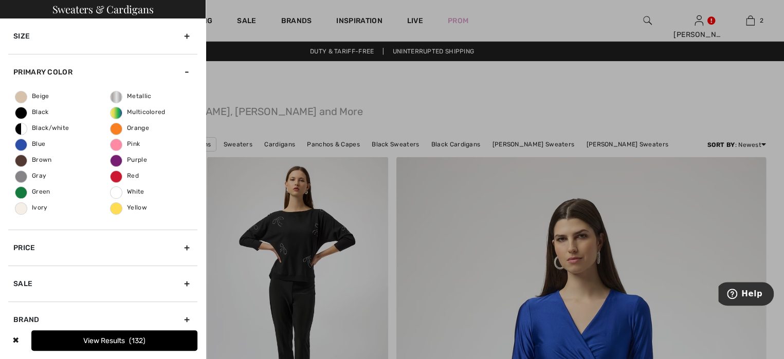
click at [116, 91] on div "Beige Black Black/white Blue Brown Gray Green Ivory Metallic Multicolored Orang…" at bounding box center [102, 160] width 189 height 140
click at [113, 96] on span "Metallic" at bounding box center [130, 95] width 41 height 7
click at [0, 0] on input "Metallic" at bounding box center [0, 0] width 0 height 0
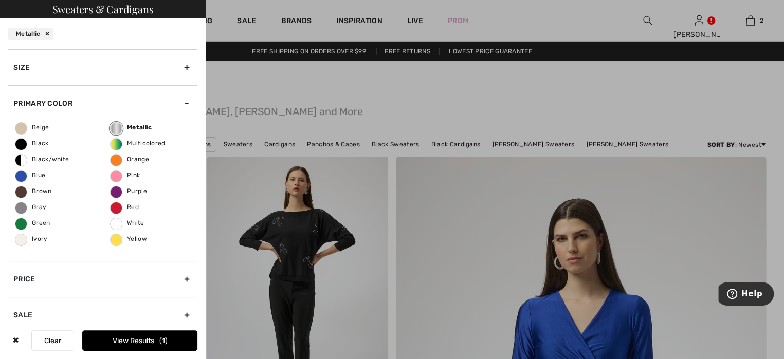
click at [164, 344] on span "1" at bounding box center [163, 341] width 8 height 9
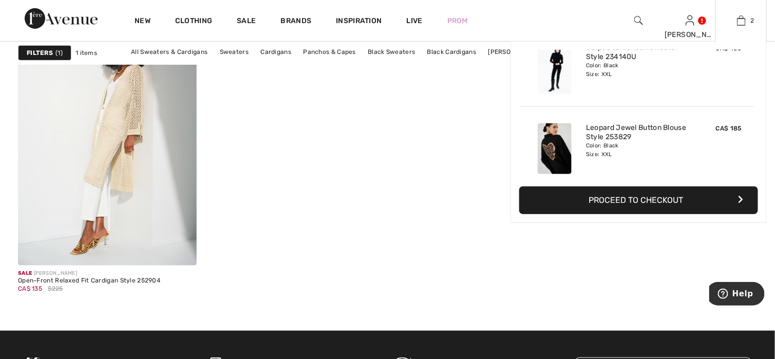
scroll to position [31, 0]
